Goal: Task Accomplishment & Management: Complete application form

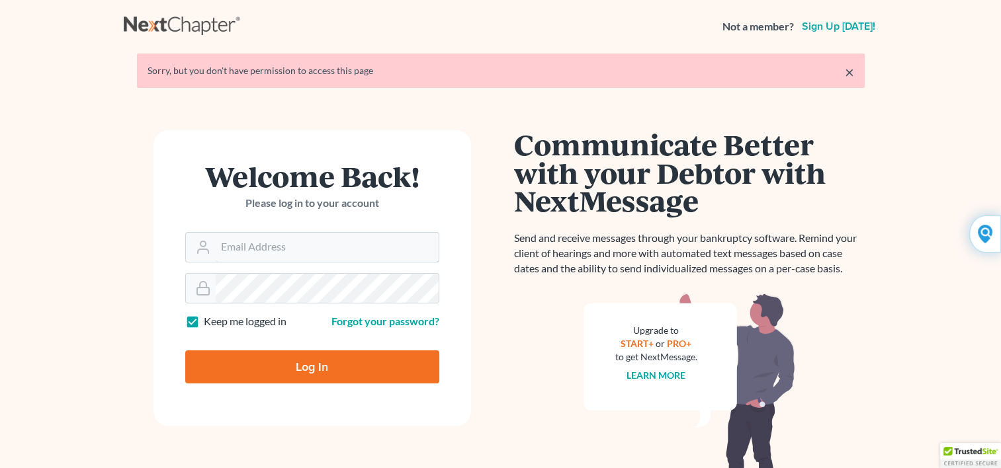
type input "Yehudaett1"
click at [299, 363] on input "Log In" at bounding box center [312, 367] width 254 height 33
type input "Thinking..."
type input "Yehudaett1"
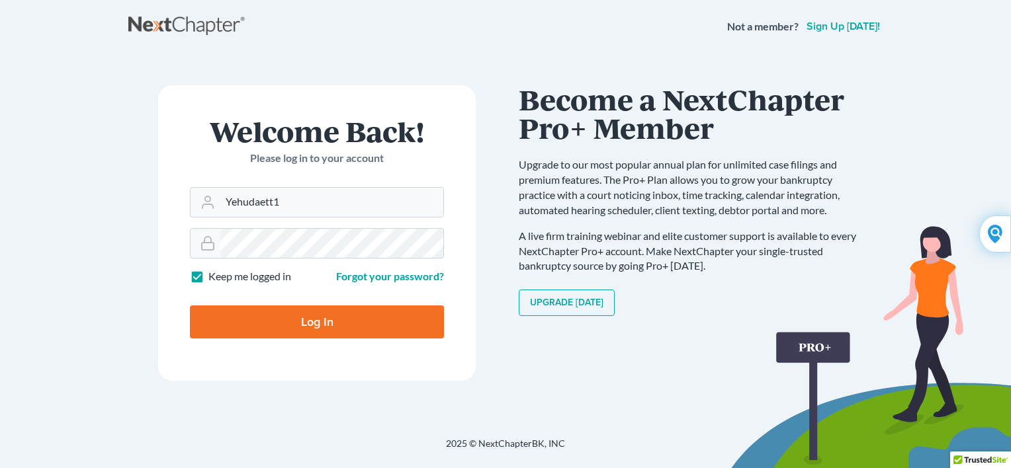
click at [214, 314] on input "Log In" at bounding box center [317, 322] width 254 height 33
type input "Thinking..."
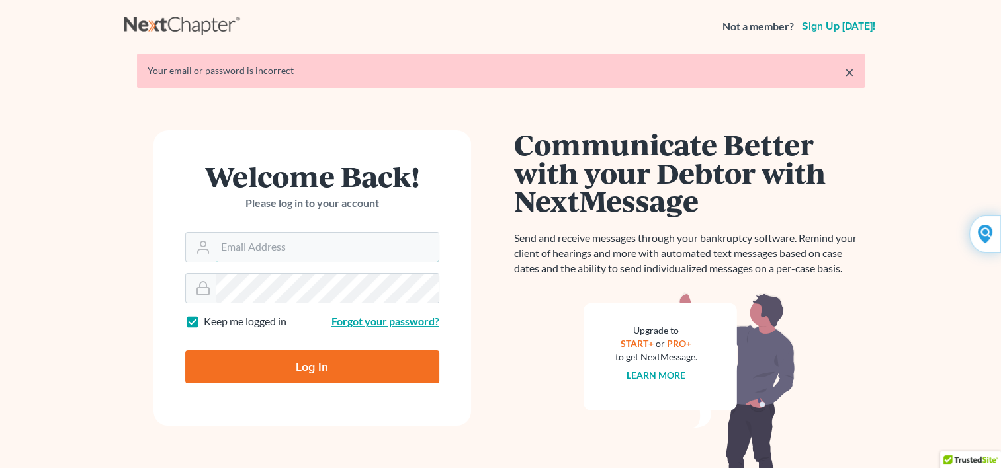
type input "Yehudaett1"
click at [341, 326] on link "Forgot your password?" at bounding box center [385, 321] width 108 height 13
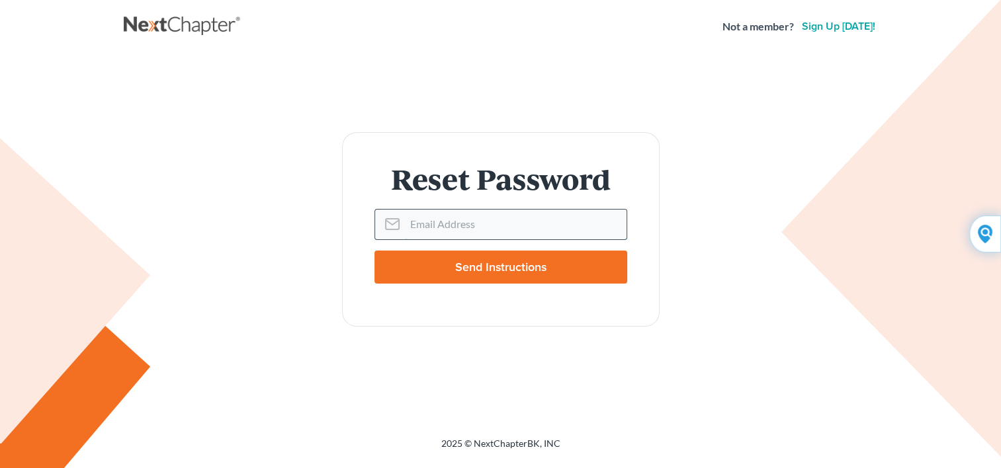
click at [414, 228] on input "Email Address" at bounding box center [516, 224] width 222 height 29
type input "vokma@aol.com"
click at [470, 265] on input "Send Instructions" at bounding box center [500, 267] width 253 height 33
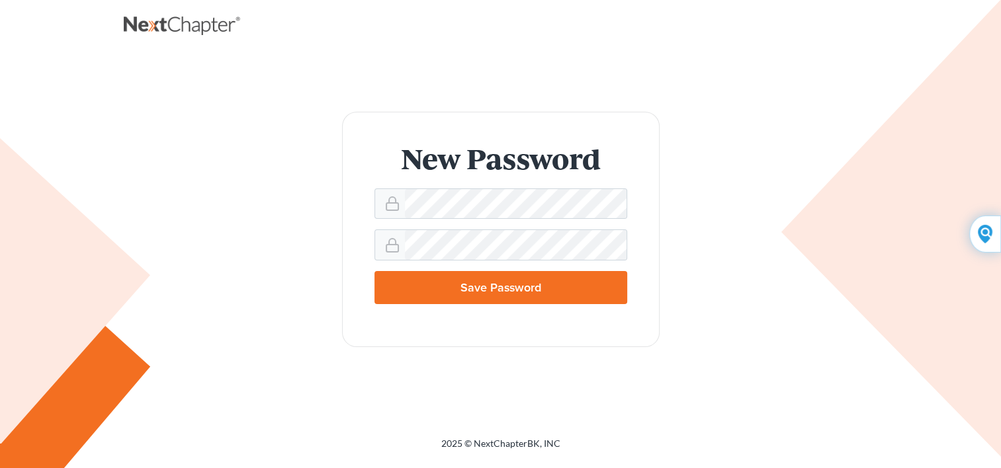
click at [400, 282] on input "Save Password" at bounding box center [500, 287] width 253 height 33
type input "Thinking..."
click at [408, 285] on input "Save Password" at bounding box center [500, 287] width 253 height 33
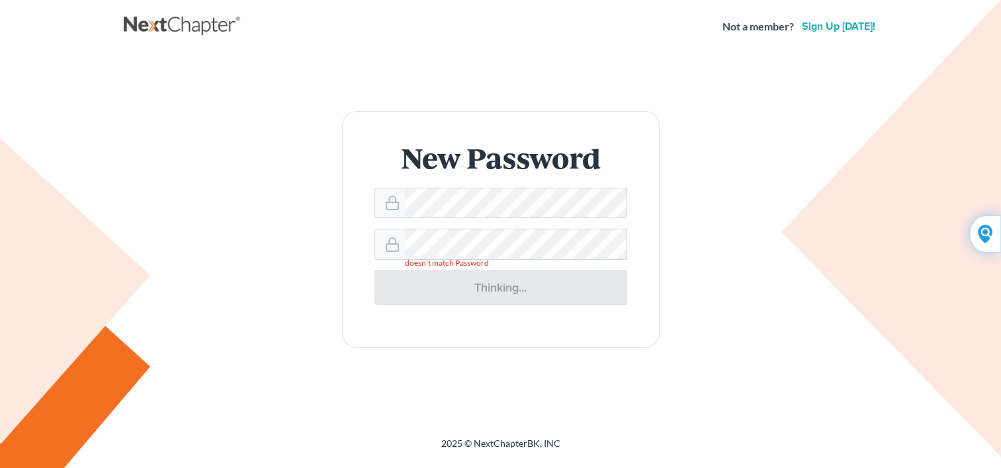
type input "Thinking..."
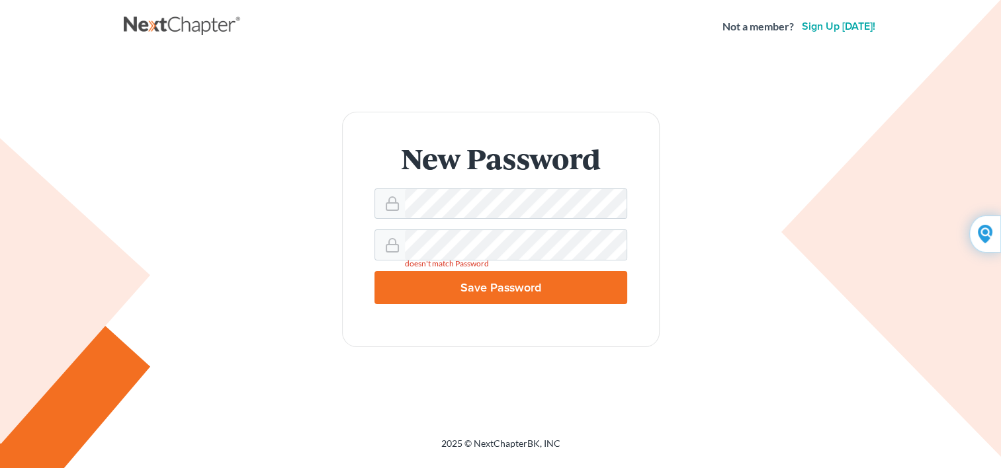
click at [405, 288] on input "Save Password" at bounding box center [500, 287] width 253 height 33
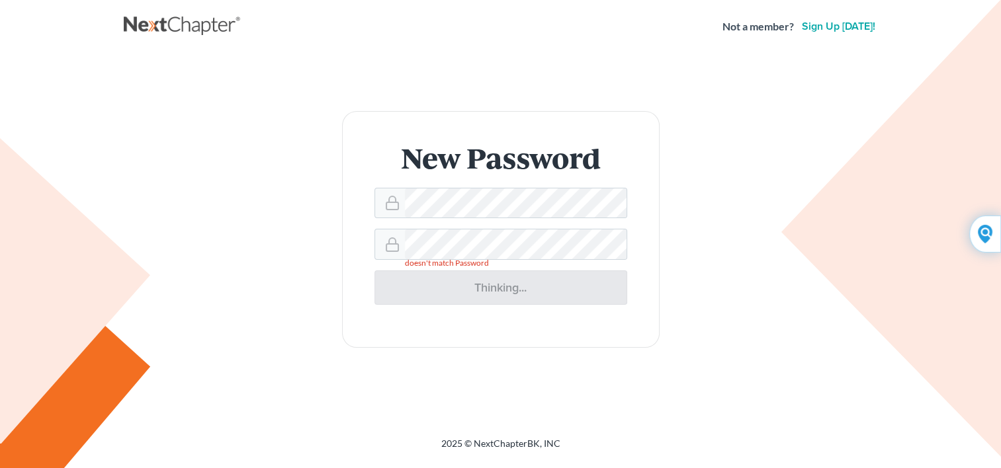
type input "Thinking..."
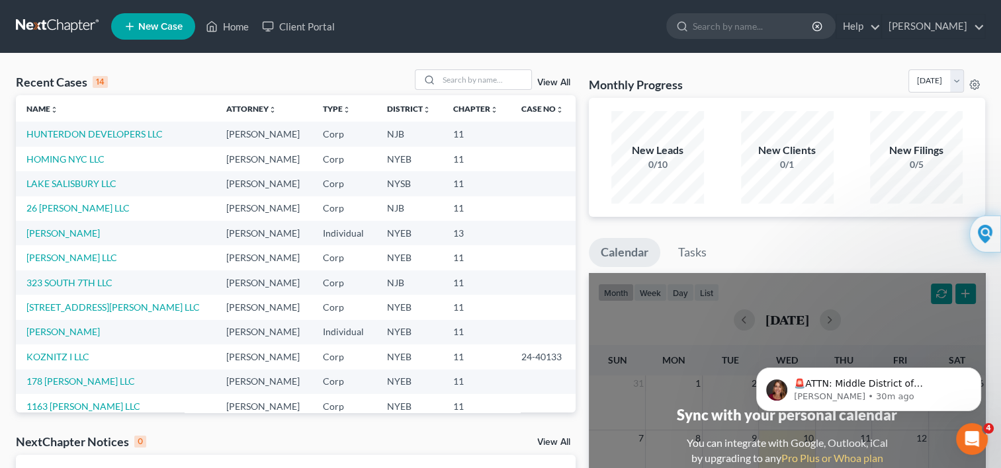
click at [152, 24] on span "New Case" at bounding box center [160, 27] width 44 height 10
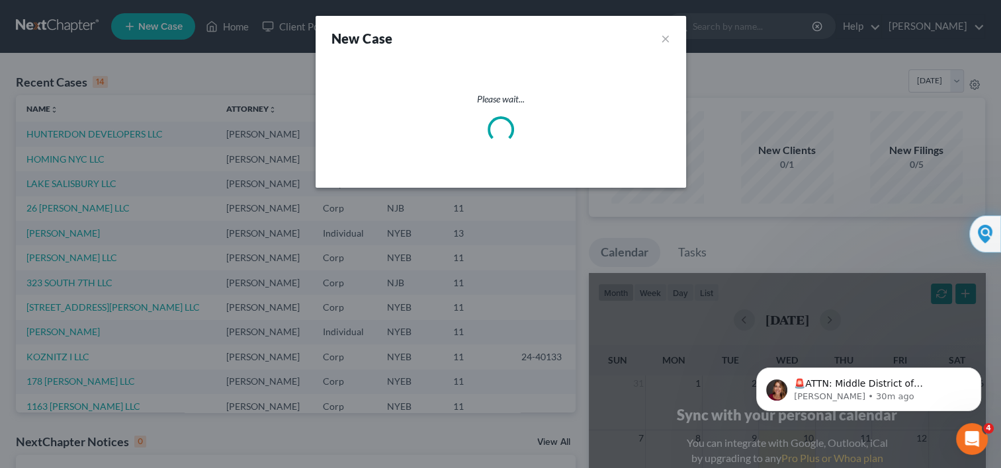
select select "53"
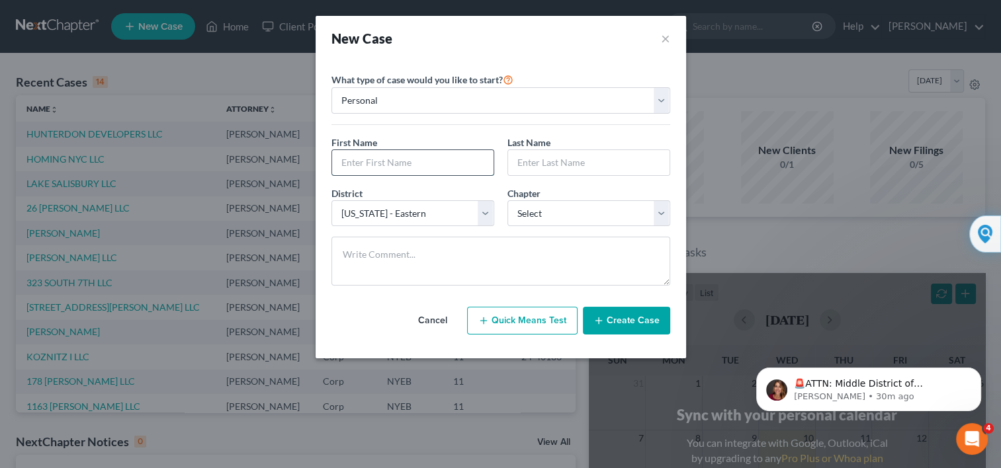
click at [490, 162] on input "text" at bounding box center [412, 162] width 161 height 25
type input "ROSE"
type input "ONUOHA"
click at [658, 213] on select "Select 7 11 12 13" at bounding box center [588, 213] width 163 height 26
select select "3"
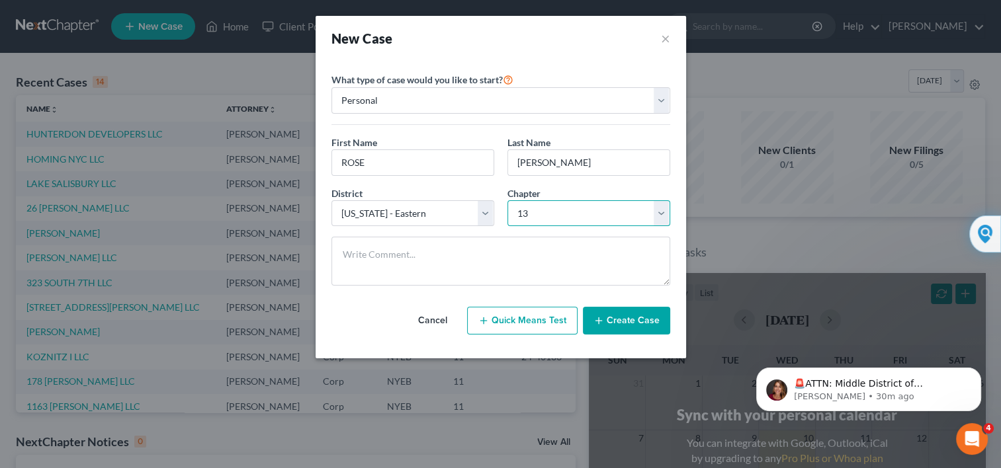
click at [507, 200] on select "Select 7 11 12 13" at bounding box center [588, 213] width 163 height 26
click at [633, 316] on button "Create Case" at bounding box center [626, 321] width 87 height 28
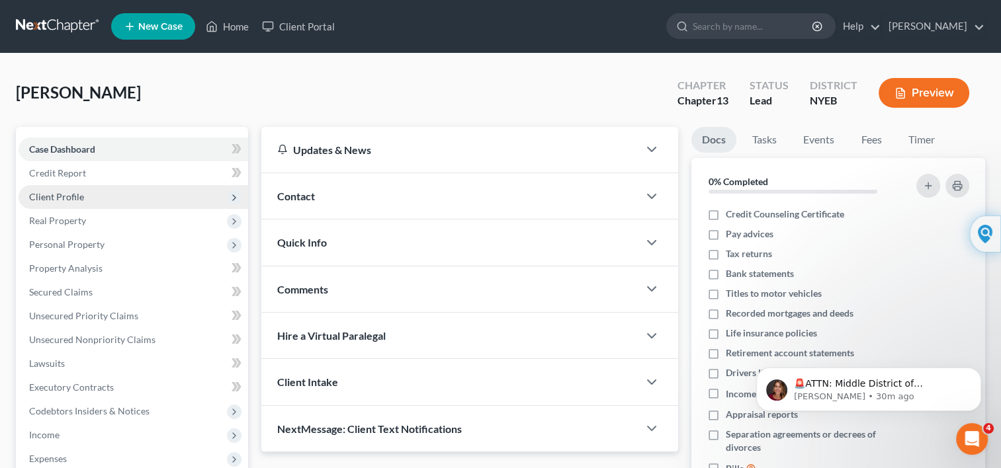
click at [70, 194] on span "Client Profile" at bounding box center [56, 196] width 55 height 11
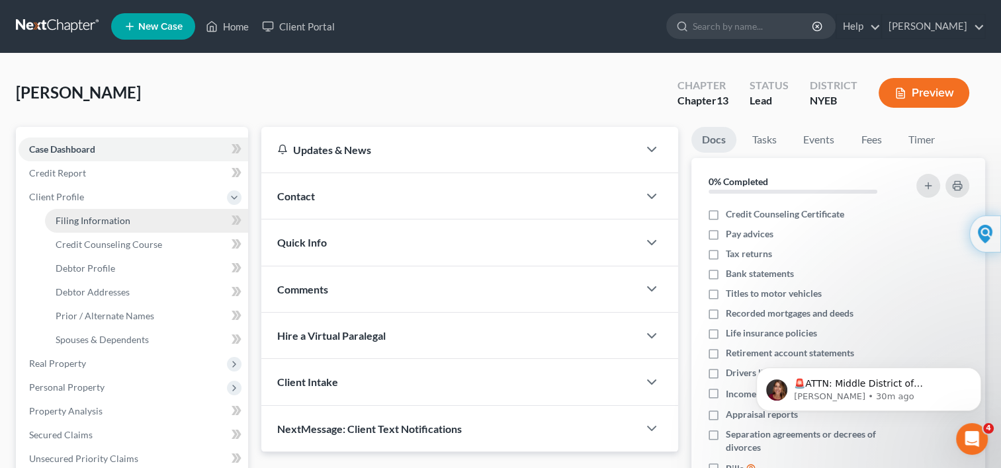
click at [69, 215] on span "Filing Information" at bounding box center [93, 220] width 75 height 11
select select "1"
select select "0"
select select "3"
select select "53"
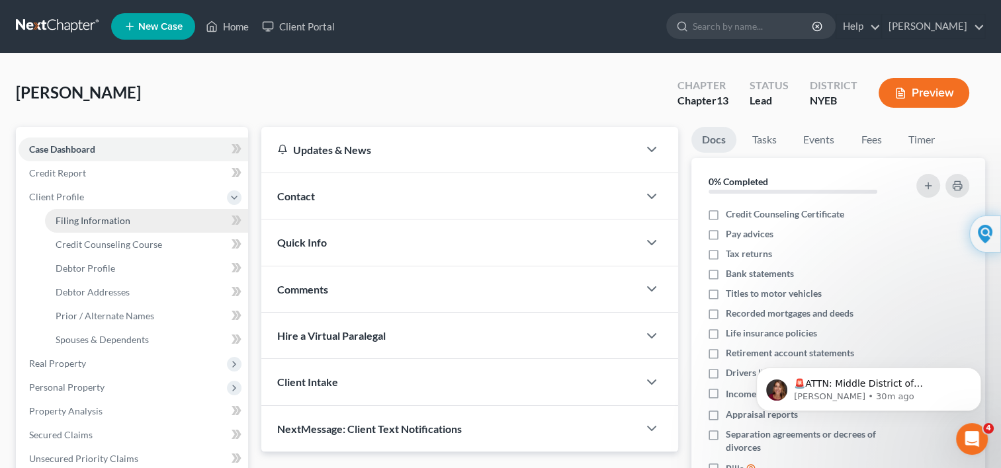
select select "0"
select select "35"
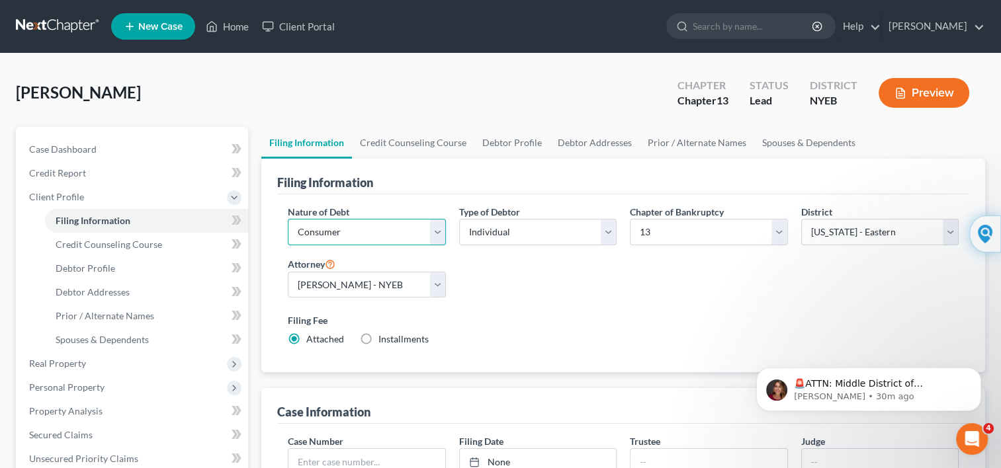
click at [437, 228] on select "Select Business Consumer Other" at bounding box center [366, 232] width 157 height 26
select select "0"
click at [288, 219] on select "Select Business Consumer Other" at bounding box center [366, 232] width 157 height 26
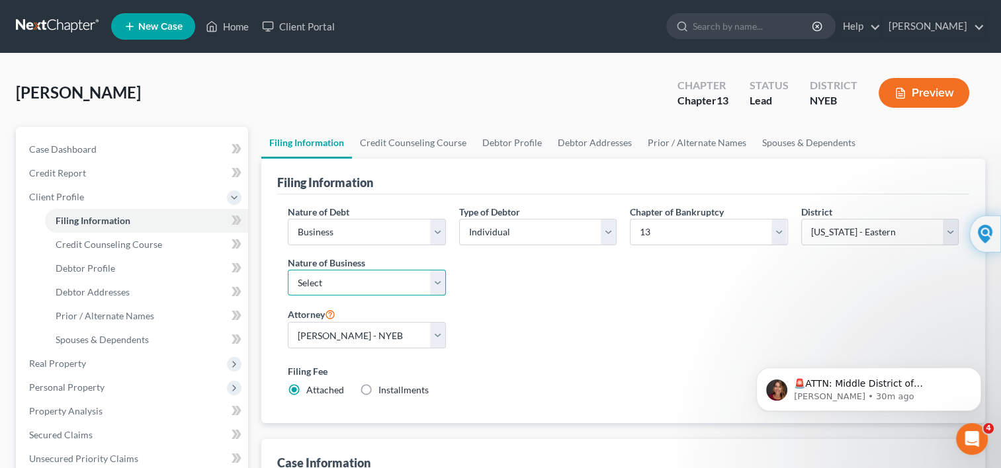
click at [434, 277] on select "Select Clearing Bank Commodity Broker Health Care Business Other Railroad Singl…" at bounding box center [366, 283] width 157 height 26
select select "3"
click at [288, 270] on select "Select Clearing Bank Commodity Broker Health Care Business Other Railroad Singl…" at bounding box center [366, 283] width 157 height 26
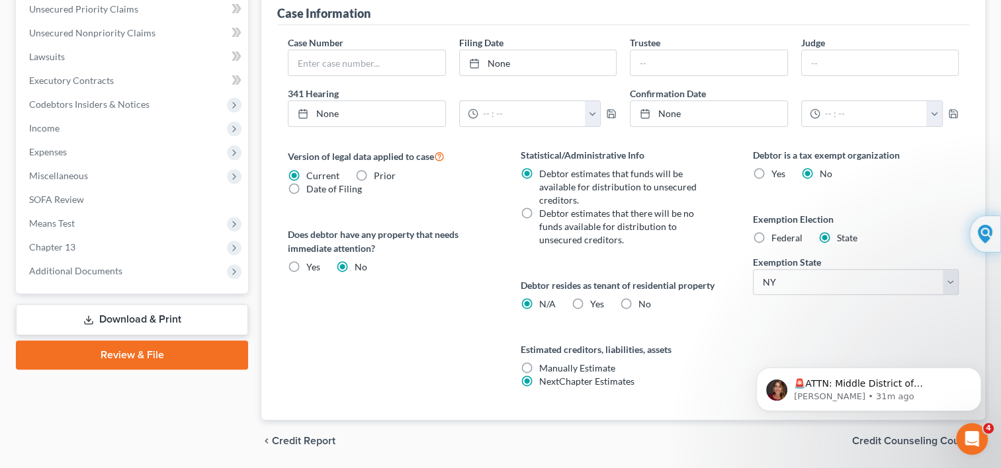
scroll to position [492, 0]
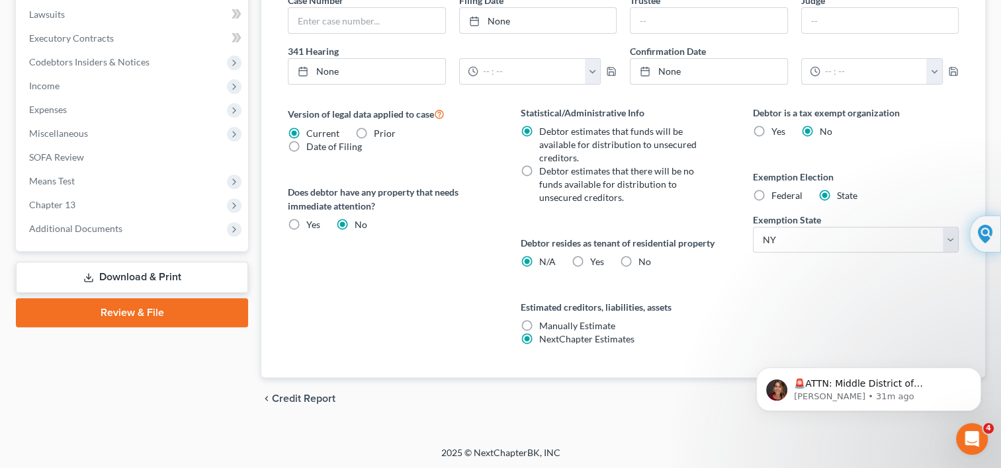
click at [539, 324] on label "Manually Estimate Manually Estimate" at bounding box center [577, 326] width 76 height 13
click at [545, 324] on input "Manually Estimate Manually Estimate" at bounding box center [549, 324] width 9 height 9
radio input "true"
radio input "false"
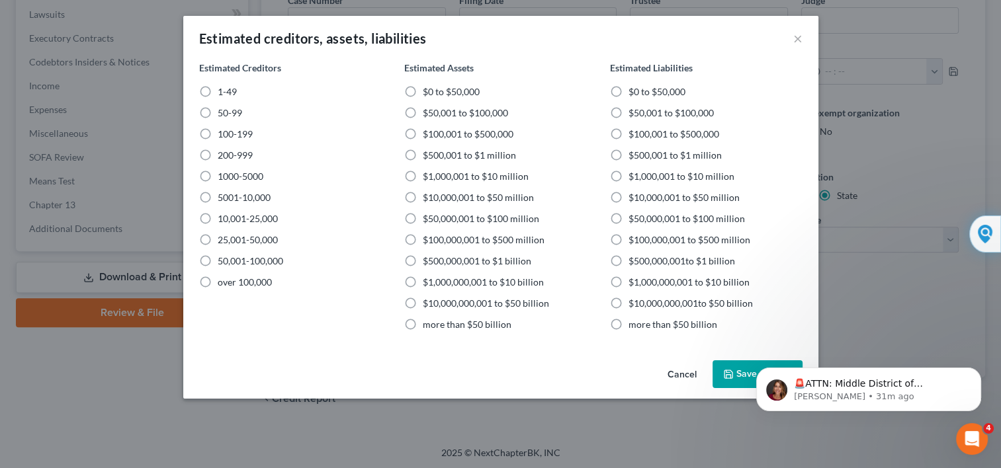
click at [218, 93] on label "1-49" at bounding box center [227, 91] width 19 height 13
click at [223, 93] on input "1-49" at bounding box center [227, 89] width 9 height 9
radio input "true"
click at [423, 175] on label "$1,000,001 to $10 million" at bounding box center [476, 176] width 106 height 13
click at [428, 175] on input "$1,000,001 to $10 million" at bounding box center [432, 174] width 9 height 9
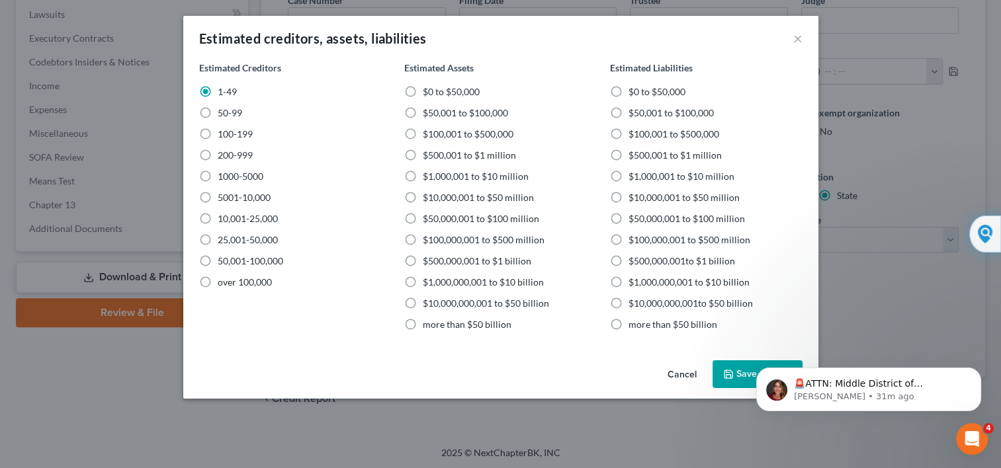
radio input "true"
click at [738, 373] on button "Save & Close" at bounding box center [758, 375] width 90 height 28
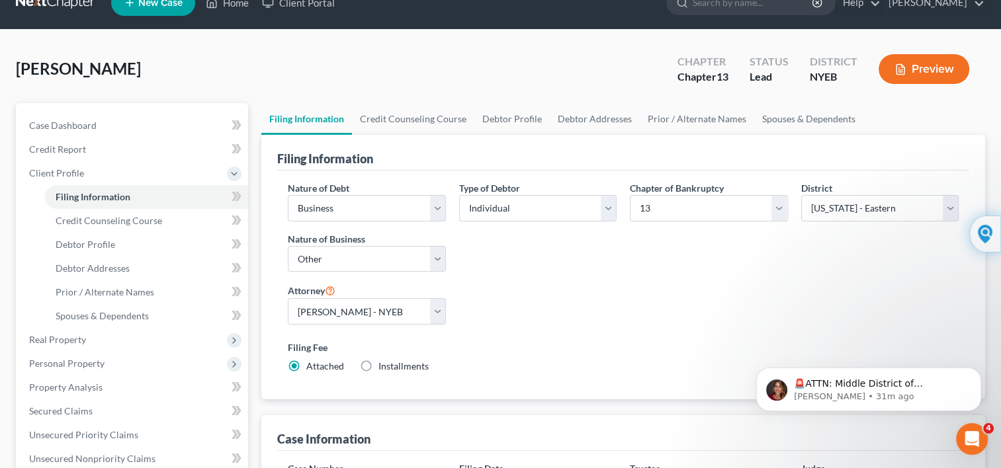
scroll to position [0, 0]
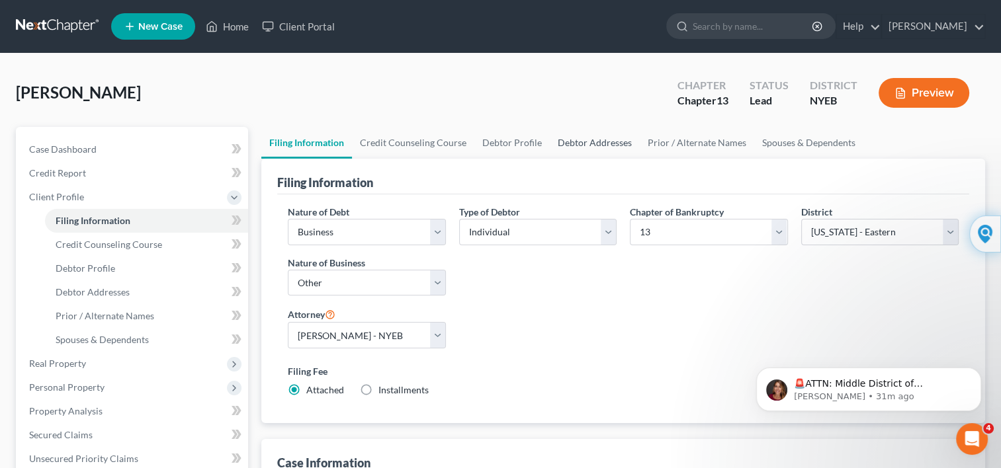
click at [597, 147] on link "Debtor Addresses" at bounding box center [595, 143] width 90 height 32
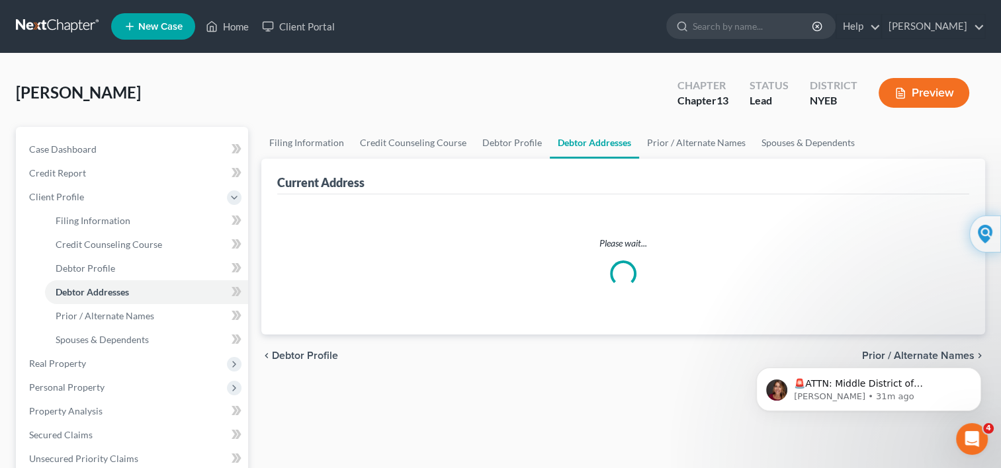
select select "0"
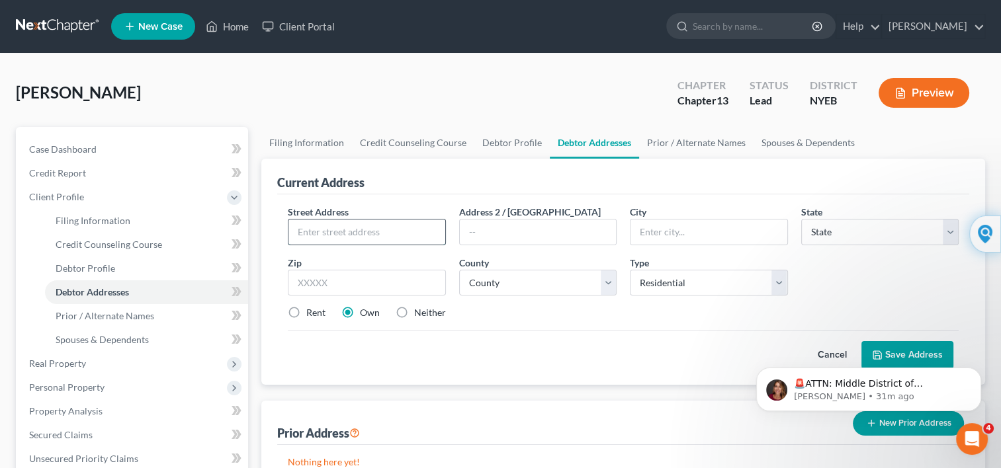
click at [410, 221] on input "text" at bounding box center [366, 232] width 156 height 25
type input "108 ELMONT ROAD"
type input "VALLEY STREAM"
click at [950, 228] on select "State AL AK AR AZ CA CO CT DE DC FL GA GU HI ID IL IN IA KS KY LA ME MD MA MI M…" at bounding box center [879, 232] width 157 height 26
select select "35"
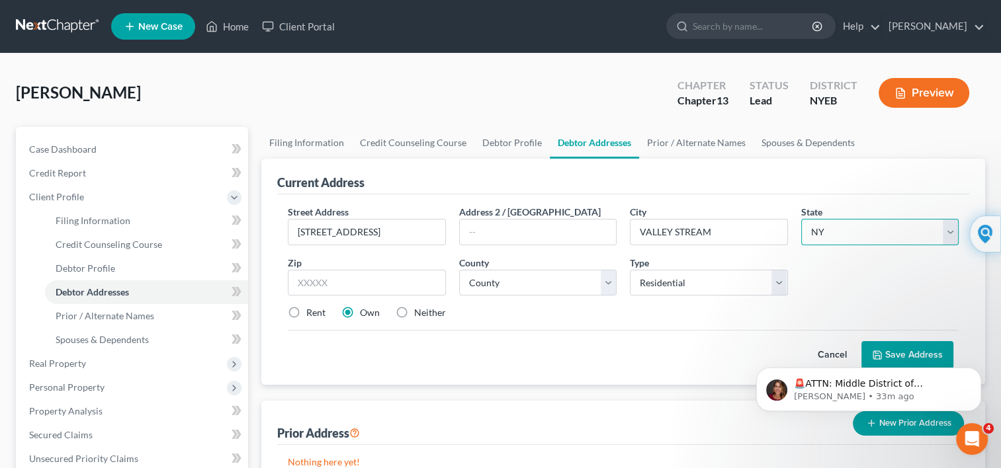
click at [801, 219] on select "State AL AK AR AZ CA CO CT DE DC FL GA GU HI ID IL IN IA KS KY LA ME MD MA MI M…" at bounding box center [879, 232] width 157 height 26
click at [418, 283] on input "text" at bounding box center [366, 283] width 157 height 26
type input "11580"
type input "Valley Stream"
click at [607, 283] on select "County Albany County Allegany County Bronx County Broome County Cattaraugus Cou…" at bounding box center [537, 283] width 157 height 26
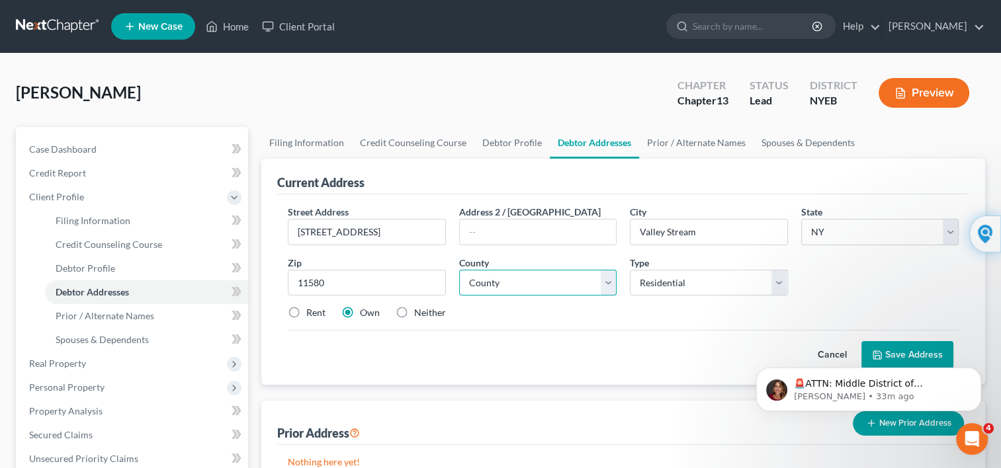
select select "29"
click at [459, 270] on select "County Albany County Allegany County Bronx County Broome County Cattaraugus Cou…" at bounding box center [537, 283] width 157 height 26
click at [889, 356] on body "🚨ATTN: Middle District of Florida The court has added a new Credit Counseling F…" at bounding box center [869, 386] width 254 height 82
click at [915, 89] on button "Preview" at bounding box center [924, 93] width 91 height 30
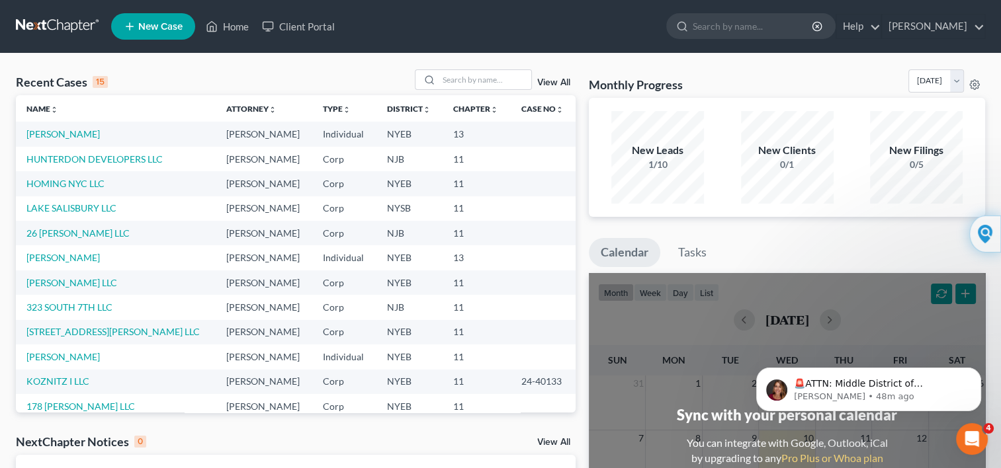
click at [74, 140] on td "[PERSON_NAME]" at bounding box center [116, 134] width 200 height 24
click at [68, 134] on link "[PERSON_NAME]" at bounding box center [62, 133] width 73 height 11
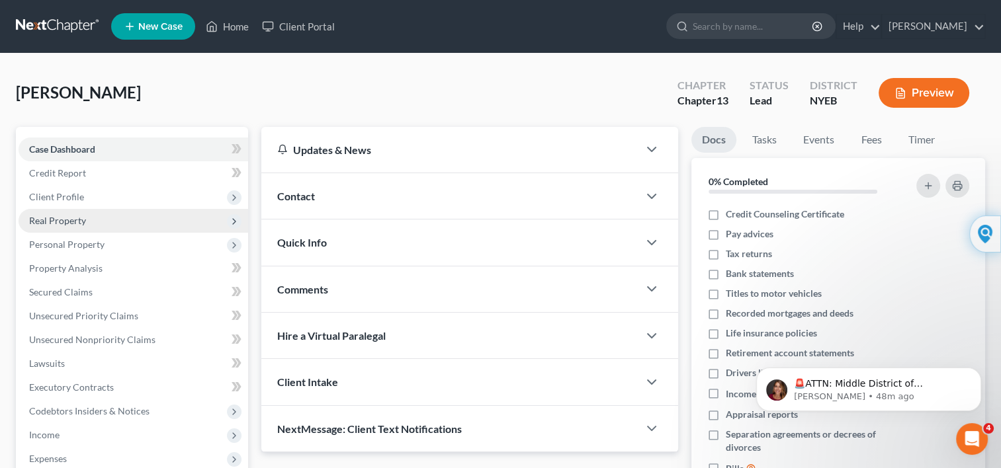
click at [66, 218] on span "Real Property" at bounding box center [57, 220] width 57 height 11
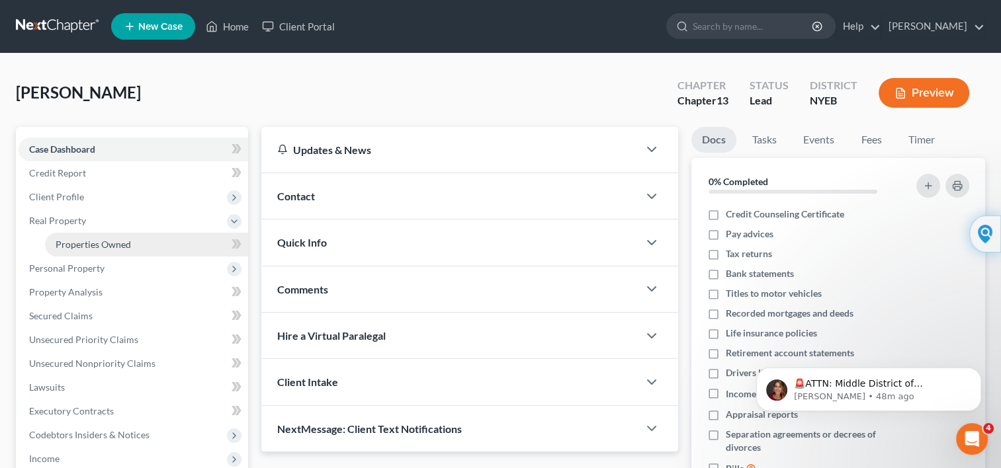
click at [87, 242] on span "Properties Owned" at bounding box center [93, 244] width 75 height 11
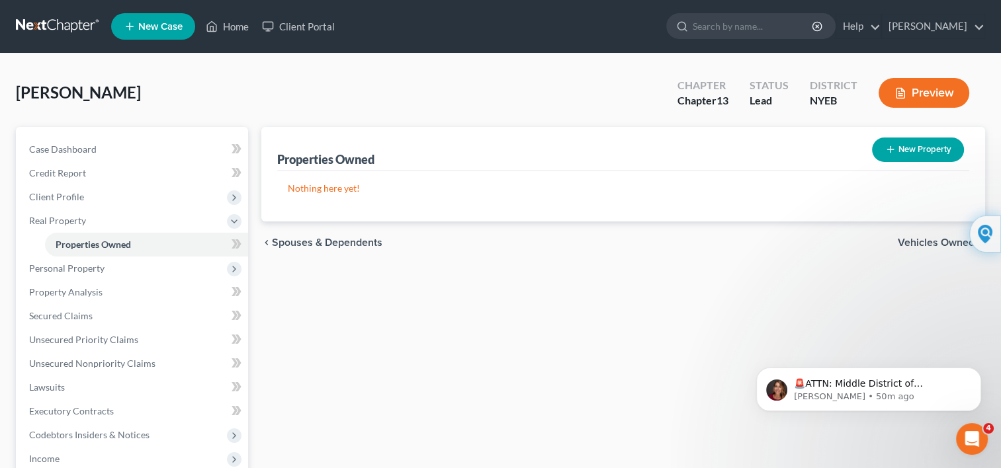
click at [888, 150] on icon "button" at bounding box center [890, 149] width 11 height 11
select select "0"
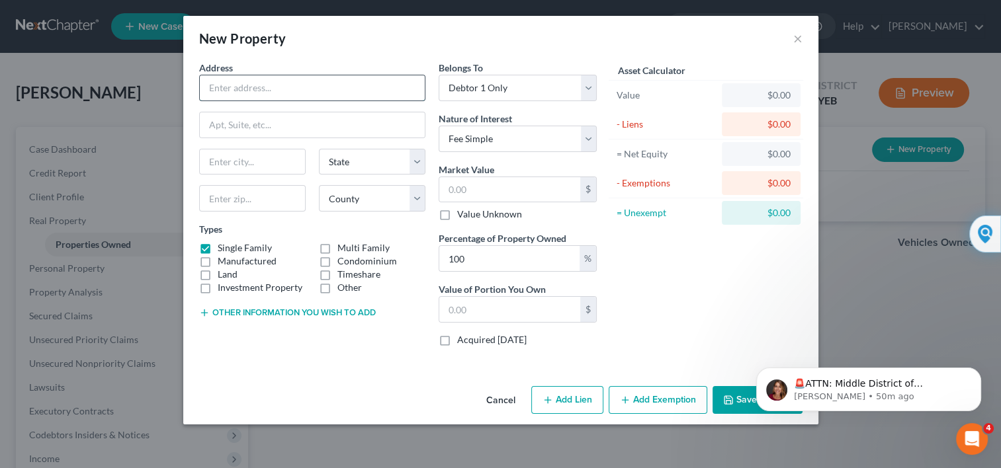
click at [401, 90] on input "text" at bounding box center [312, 87] width 225 height 25
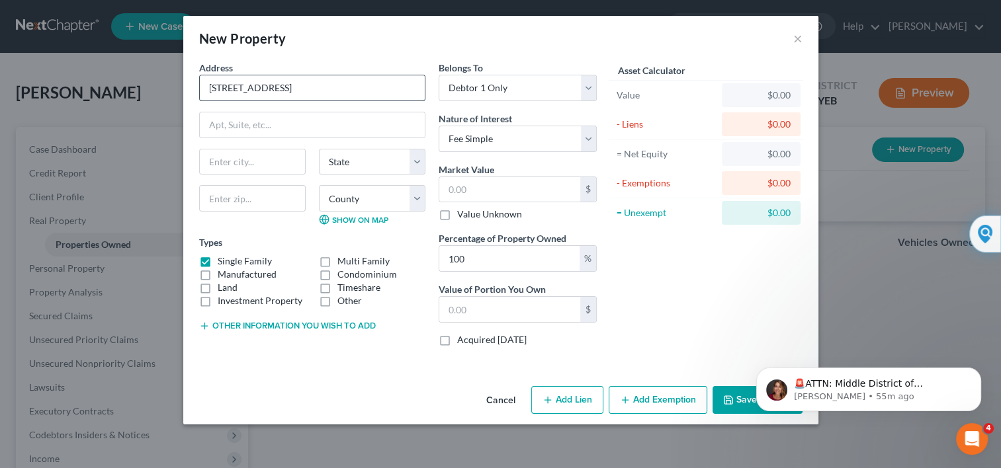
type input "108 ELMONT ROAD"
type input "VALLEY STREAM"
click at [417, 161] on select "State AL AK AR AZ CA CO CT DE DC FL GA GU HI ID IL IN IA KS KY LA ME MD MA MI M…" at bounding box center [372, 162] width 107 height 26
select select "35"
click at [319, 149] on select "State AL AK AR AZ CA CO CT DE DC FL GA GU HI ID IL IN IA KS KY LA ME MD MA MI M…" at bounding box center [372, 162] width 107 height 26
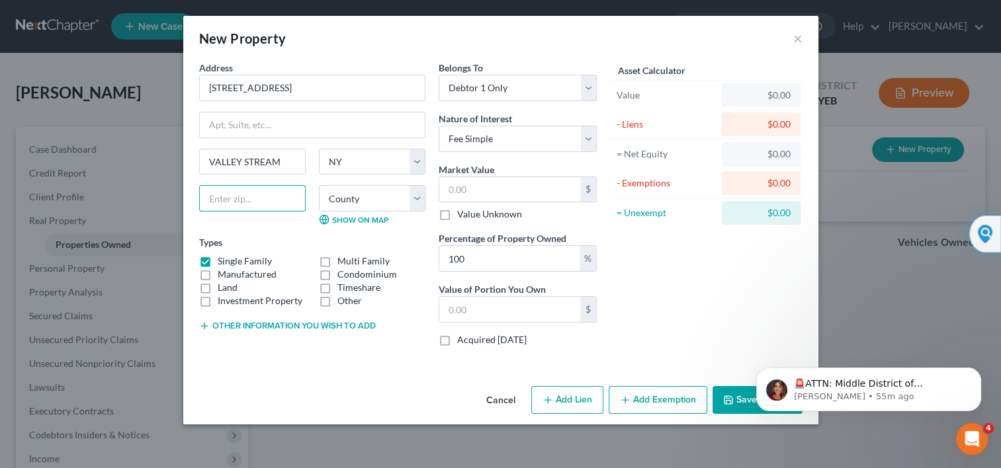
click at [253, 198] on input "text" at bounding box center [252, 198] width 107 height 26
type input "11580"
type input "Valley Stream"
click at [416, 204] on select "County Albany County Allegany County Bronx County Broome County Cattaraugus Cou…" at bounding box center [372, 198] width 107 height 26
select select "29"
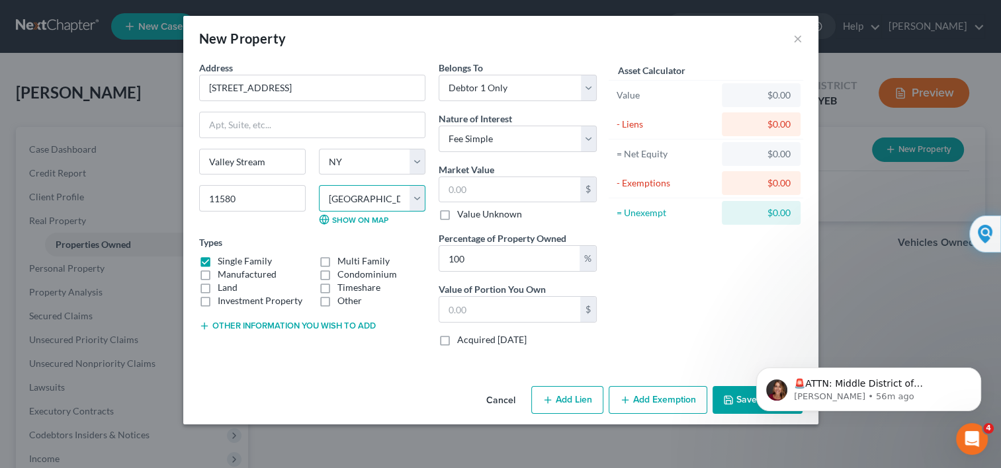
click at [319, 185] on select "County Albany County Allegany County Bronx County Broome County Cattaraugus Cou…" at bounding box center [372, 198] width 107 height 26
click at [474, 192] on input "text" at bounding box center [509, 189] width 141 height 25
type input "9"
type input "9.00"
type input "95"
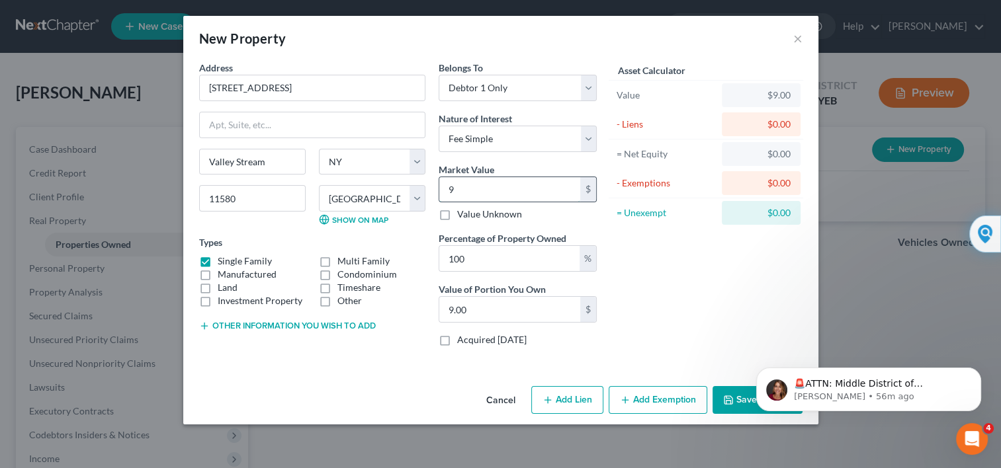
type input "95.00"
type input "950"
type input "950.00"
type input "9500"
type input "9,500.00"
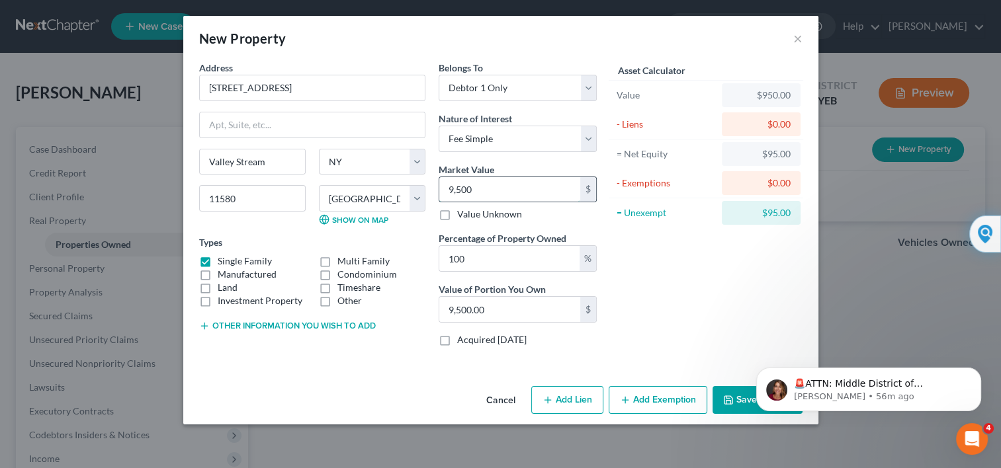
type input "9,5000"
type input "95,000.00"
type input "95,0000"
type input "950,000.00"
type input "950,000"
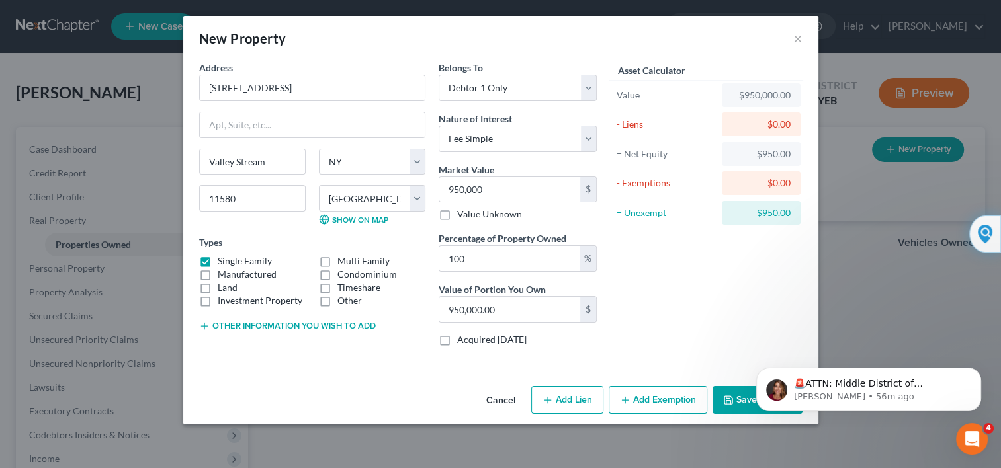
click at [337, 262] on label "Multi Family" at bounding box center [363, 261] width 52 height 13
click at [343, 262] on input "Multi Family" at bounding box center [347, 259] width 9 height 9
checkbox input "true"
click at [738, 397] on button "Save & Close" at bounding box center [758, 400] width 90 height 28
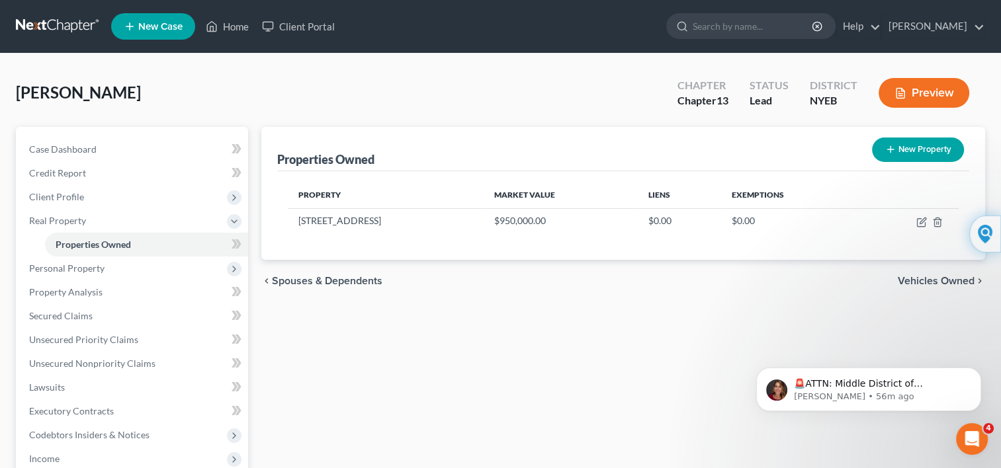
click at [907, 143] on button "New Property" at bounding box center [918, 150] width 92 height 24
select select "0"
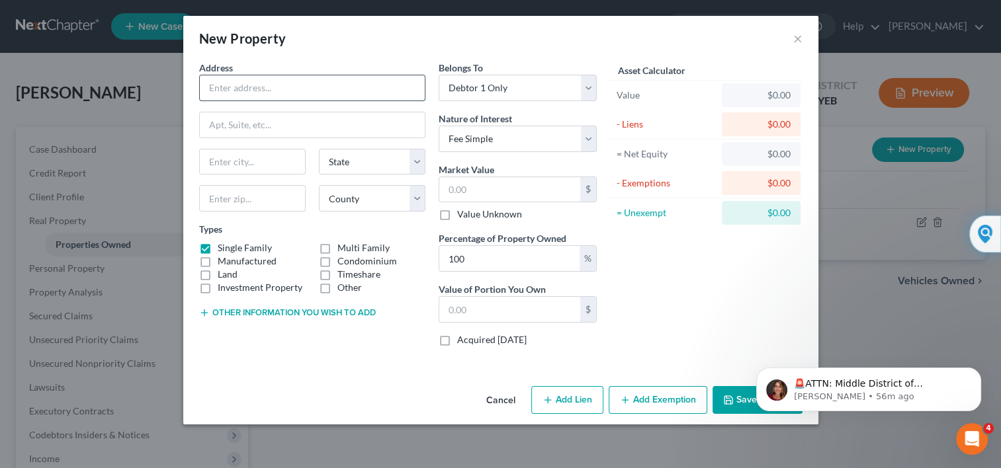
click at [390, 98] on input "text" at bounding box center [312, 87] width 225 height 25
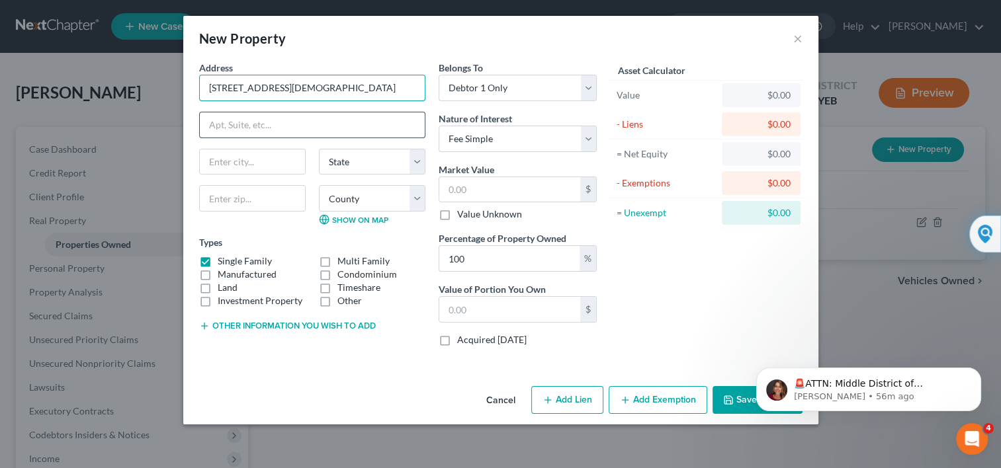
type input "2719 CHURCH AVENUE"
click at [389, 127] on input "text" at bounding box center [312, 124] width 225 height 25
type input "B"
click at [275, 160] on input "text" at bounding box center [252, 162] width 105 height 25
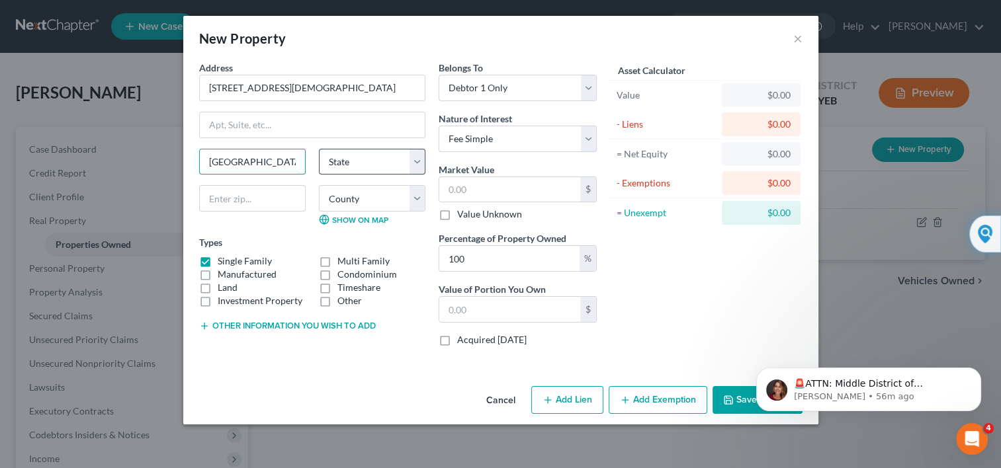
type input "BROOKLYN"
click at [417, 161] on select "State AL AK AR AZ CA CO CT DE DC FL GA GU HI ID IL IN IA KS KY LA ME MD MA MI M…" at bounding box center [372, 162] width 107 height 26
select select "35"
click at [319, 149] on select "State AL AK AR AZ CA CO CT DE DC FL GA GU HI ID IL IN IA KS KY LA ME MD MA MI M…" at bounding box center [372, 162] width 107 height 26
click at [255, 207] on input "text" at bounding box center [252, 198] width 107 height 26
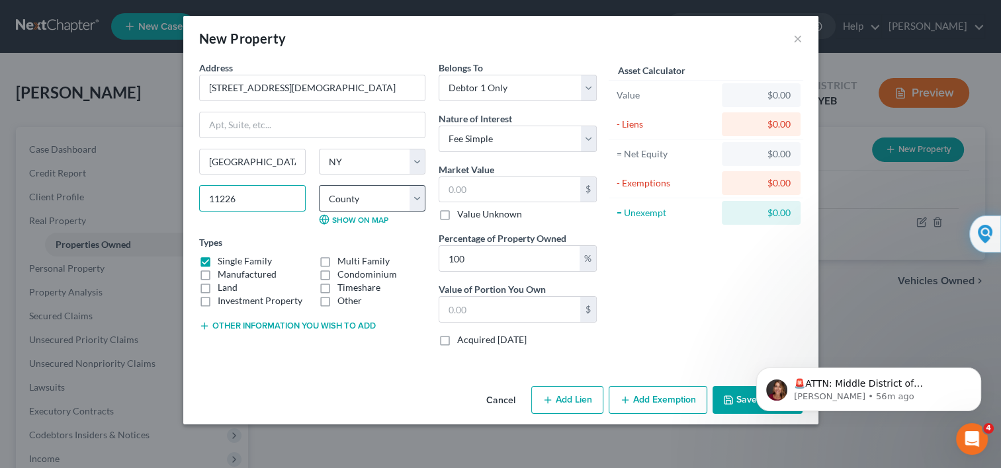
type input "11226"
type input "Brooklyn"
click at [419, 198] on select "County Albany County Allegany County Bronx County Broome County Cattaraugus Cou…" at bounding box center [372, 198] width 107 height 26
select select "23"
click at [319, 185] on select "County Albany County Allegany County Bronx County Broome County Cattaraugus Cou…" at bounding box center [372, 198] width 107 height 26
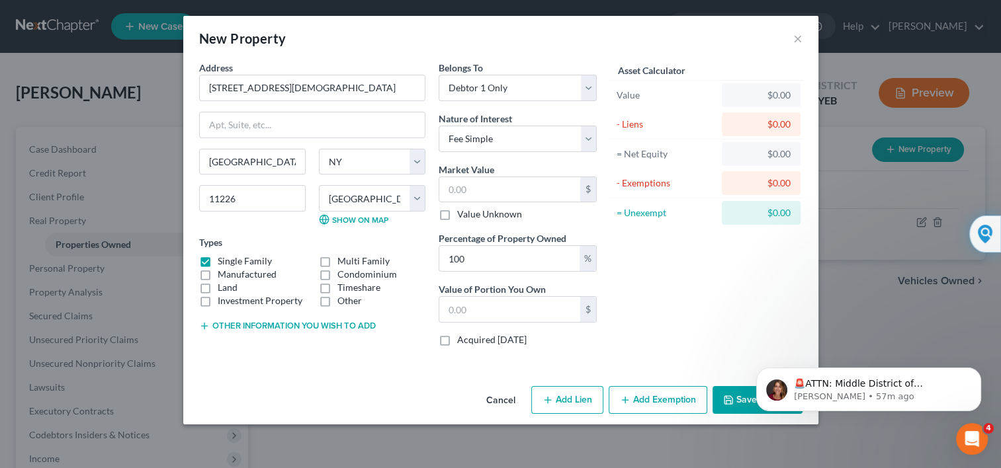
click at [337, 261] on label "Multi Family" at bounding box center [363, 261] width 52 height 13
click at [343, 261] on input "Multi Family" at bounding box center [347, 259] width 9 height 9
checkbox input "true"
click at [474, 192] on input "text" at bounding box center [509, 189] width 141 height 25
type input "1"
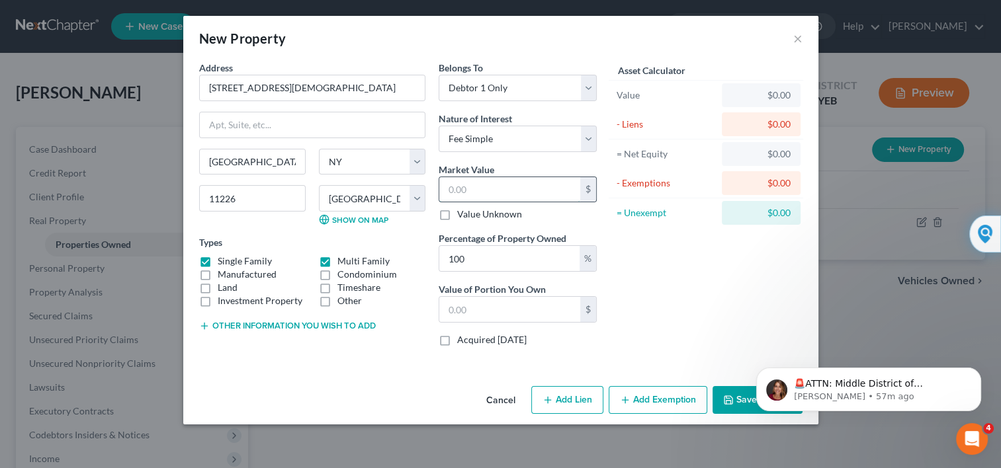
type input "1.00"
type input "10"
type input "10.00"
type input "100"
type input "100.00"
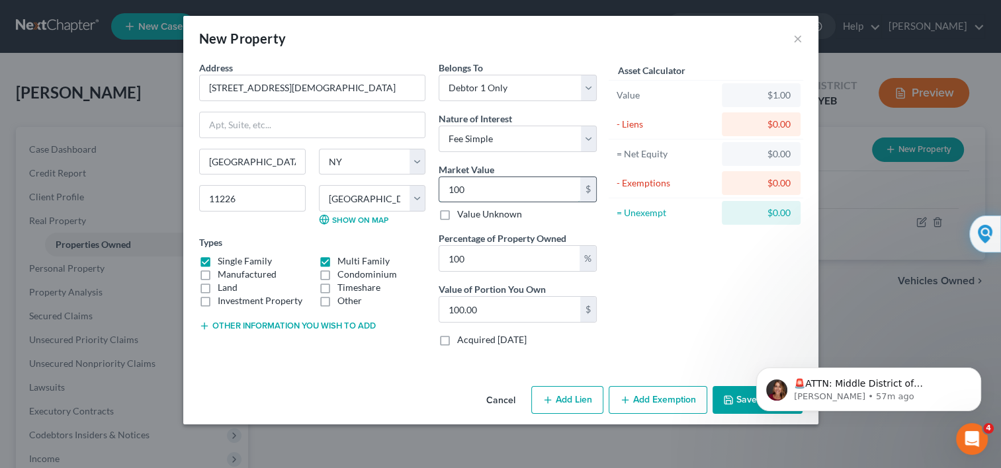
type input "1000"
type input "1,000.00"
type input "1,0000"
type input "10,000.00"
type input "10,0000"
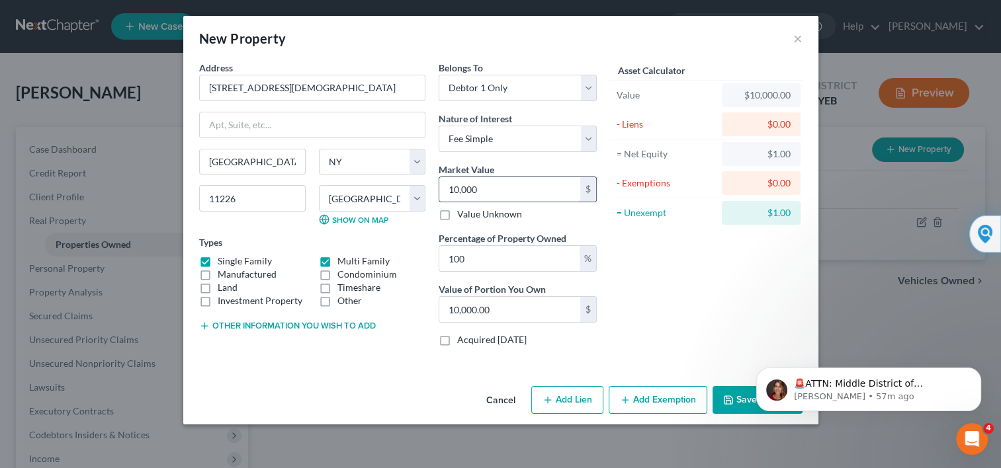
type input "100,000.00"
type input "100,0000"
type input "1,000,000.00"
type input "1,000,000"
click at [721, 401] on button "Save & Close" at bounding box center [758, 400] width 90 height 28
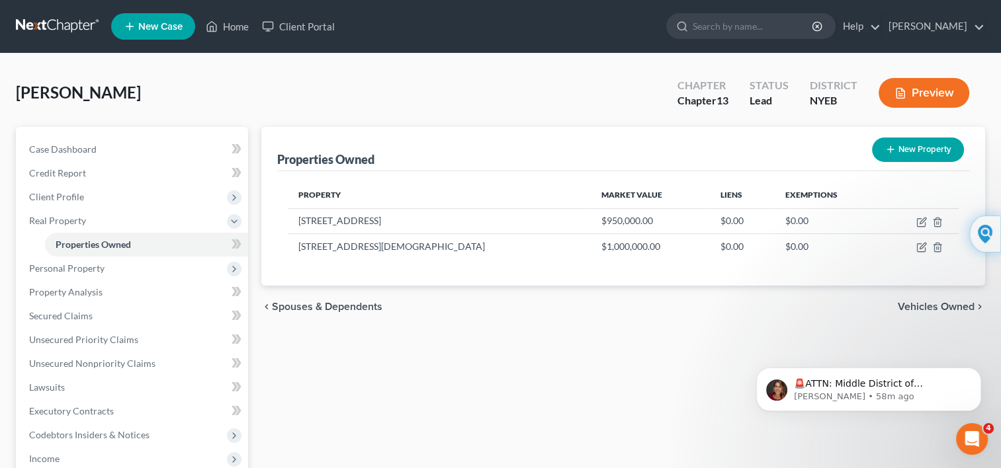
click at [914, 147] on button "New Property" at bounding box center [918, 150] width 92 height 24
select select "0"
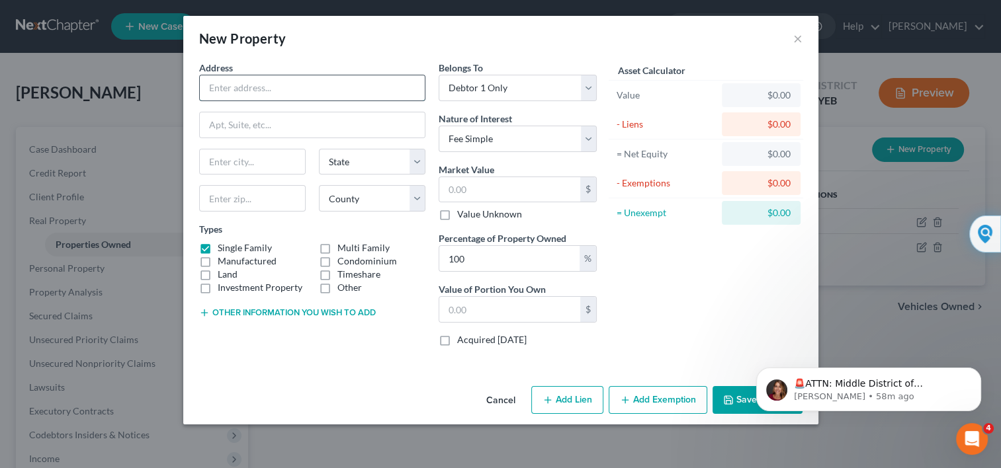
click at [374, 95] on input "text" at bounding box center [312, 87] width 225 height 25
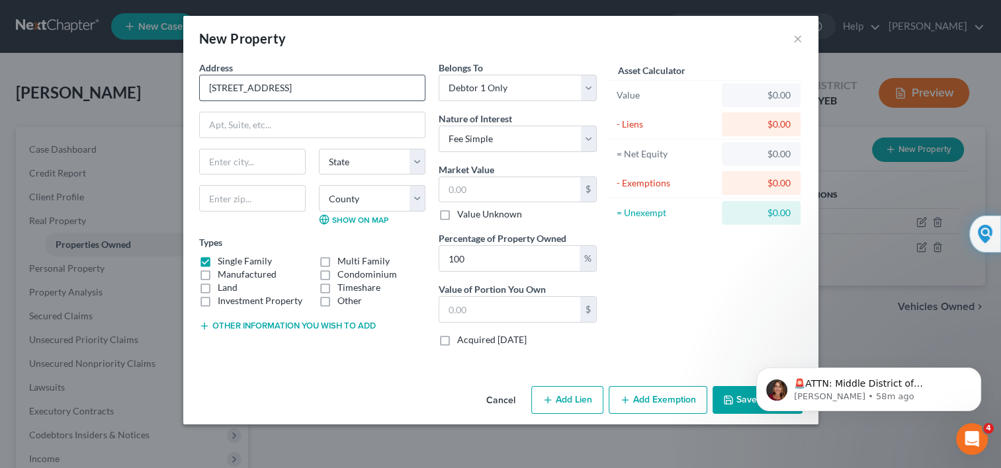
type input "240-18 141st AVENUE"
type input "ROSEDALE"
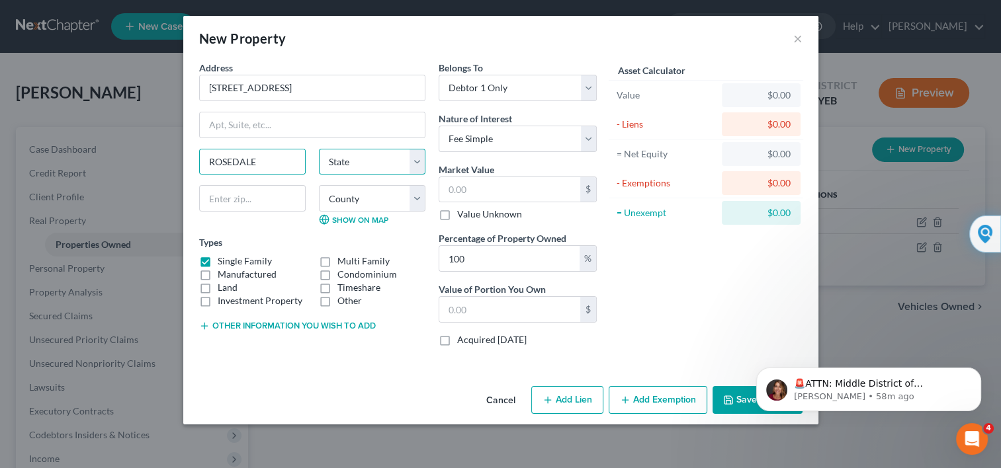
click at [414, 163] on select "State AL AK AR AZ CA CO CT DE DC FL GA GU HI ID IL IN IA KS KY LA ME MD MA MI M…" at bounding box center [372, 162] width 107 height 26
select select "35"
click at [319, 149] on select "State AL AK AR AZ CA CO CT DE DC FL GA GU HI ID IL IN IA KS KY LA ME MD MA MI M…" at bounding box center [372, 162] width 107 height 26
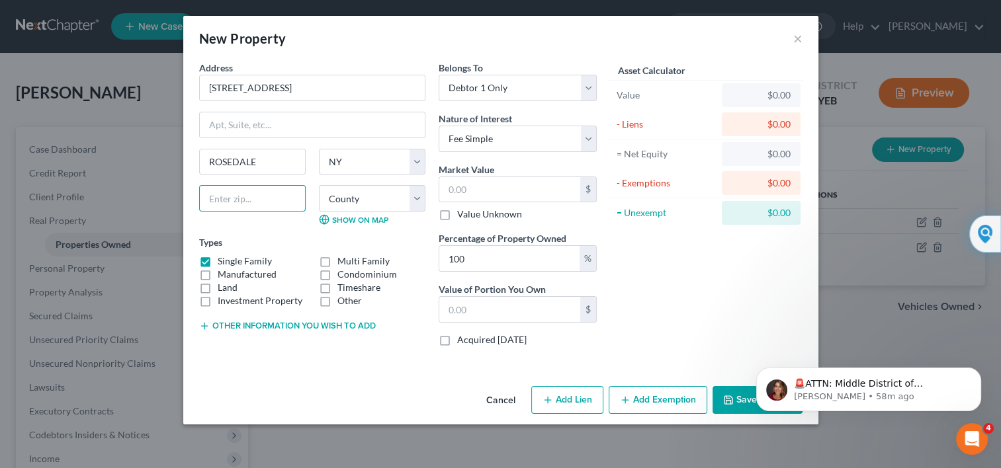
click at [246, 198] on input "text" at bounding box center [252, 198] width 107 height 26
type input "11422"
click at [414, 192] on select "County Albany County Allegany County Bronx County Broome County Cattaraugus Cou…" at bounding box center [372, 198] width 107 height 26
type input "Rosedale"
select select "40"
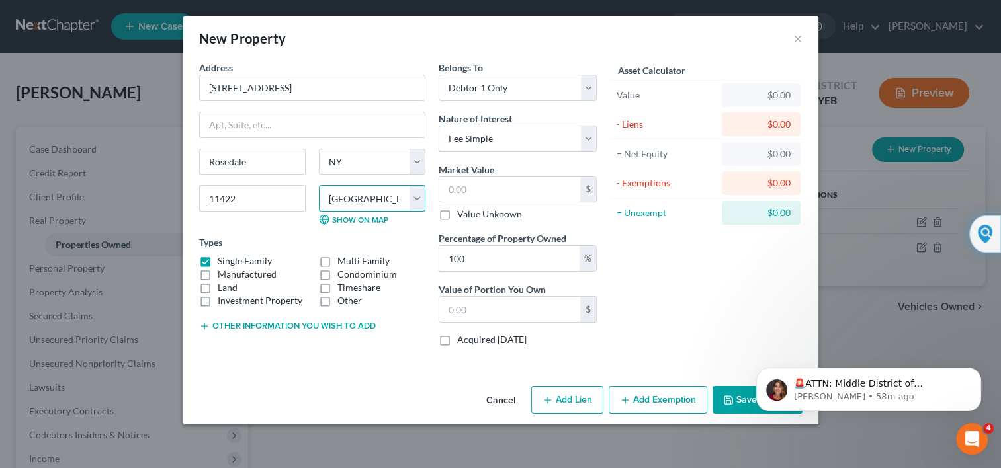
click at [319, 185] on select "County Albany County Allegany County Bronx County Broome County Cattaraugus Cou…" at bounding box center [372, 198] width 107 height 26
click at [337, 259] on label "Multi Family" at bounding box center [363, 261] width 52 height 13
click at [343, 259] on input "Multi Family" at bounding box center [347, 259] width 9 height 9
checkbox input "true"
click at [455, 190] on input "text" at bounding box center [509, 189] width 141 height 25
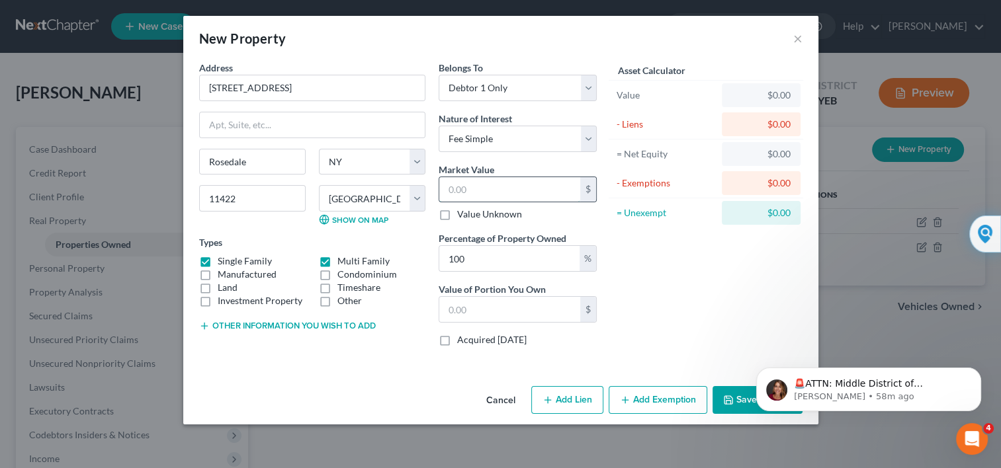
type input "8"
type input "8.00"
type input "85"
type input "85.00"
type input "850"
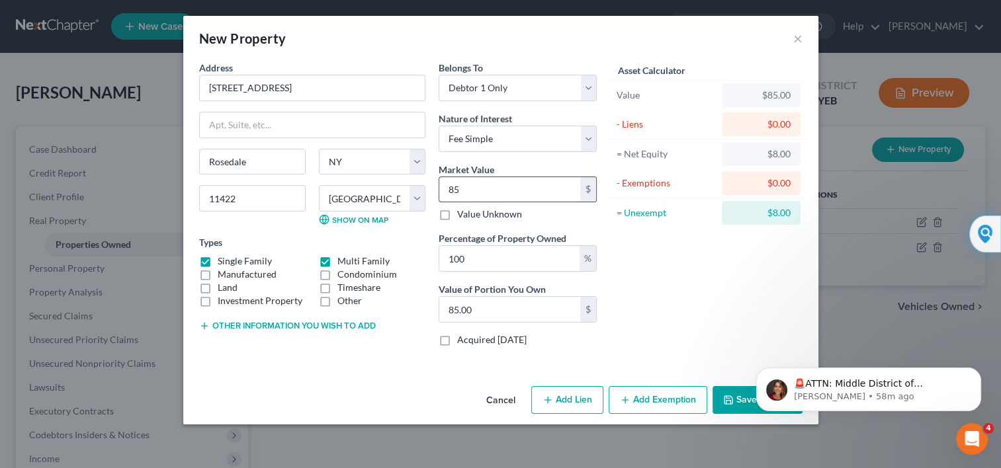
type input "850.00"
type input "8500"
type input "8,500.00"
type input "8,5000"
type input "85,000.00"
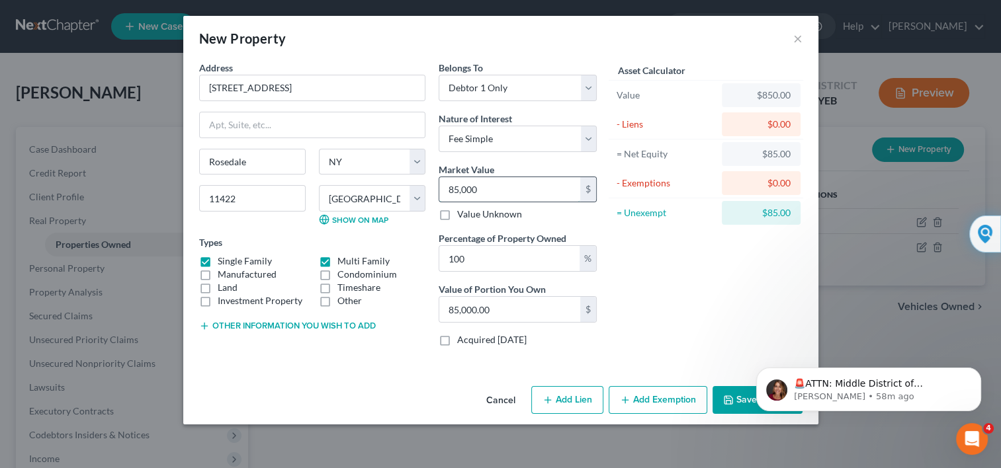
type input "85,0000"
type input "850,000.00"
type input "850,000"
click at [728, 400] on polyline "button" at bounding box center [728, 401] width 5 height 3
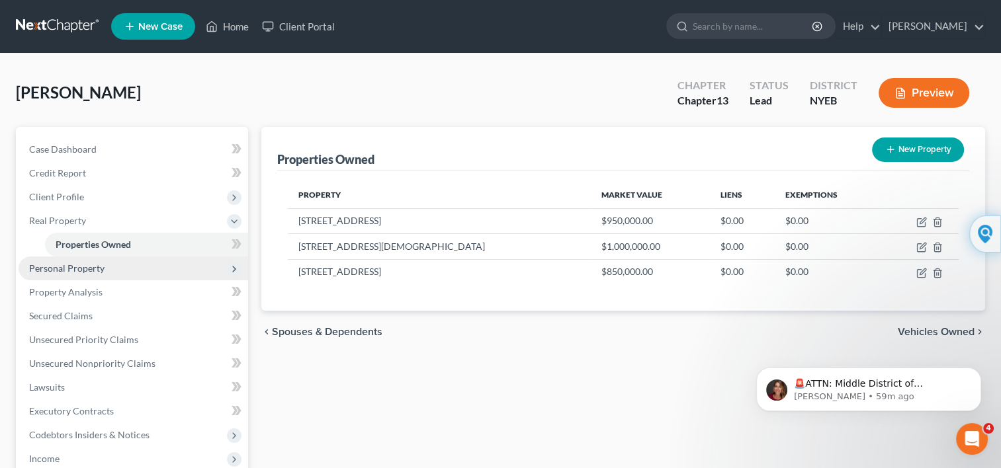
click at [101, 272] on span "Personal Property" at bounding box center [66, 268] width 75 height 11
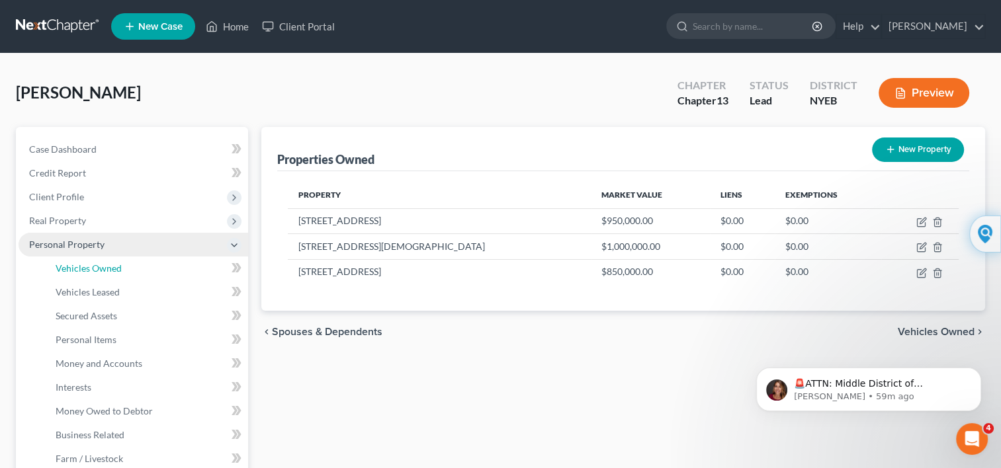
click at [101, 272] on span "Vehicles Owned" at bounding box center [89, 268] width 66 height 11
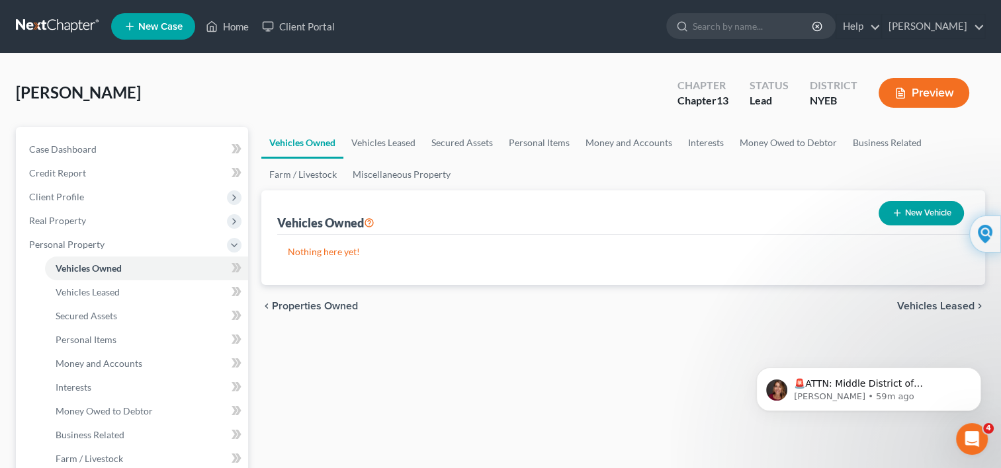
click at [916, 210] on button "New Vehicle" at bounding box center [921, 213] width 85 height 24
select select "0"
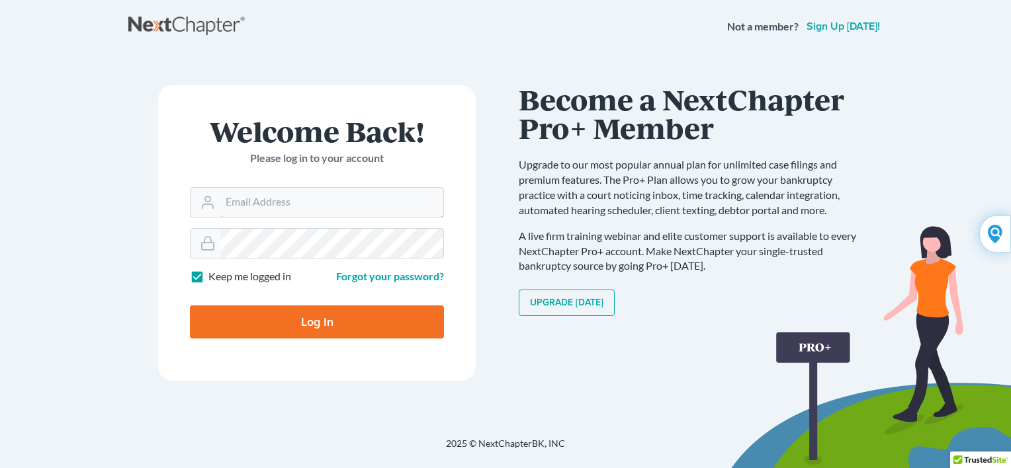
type input "Yehudaett1"
click at [319, 323] on input "Log In" at bounding box center [317, 322] width 254 height 33
type input "Thinking..."
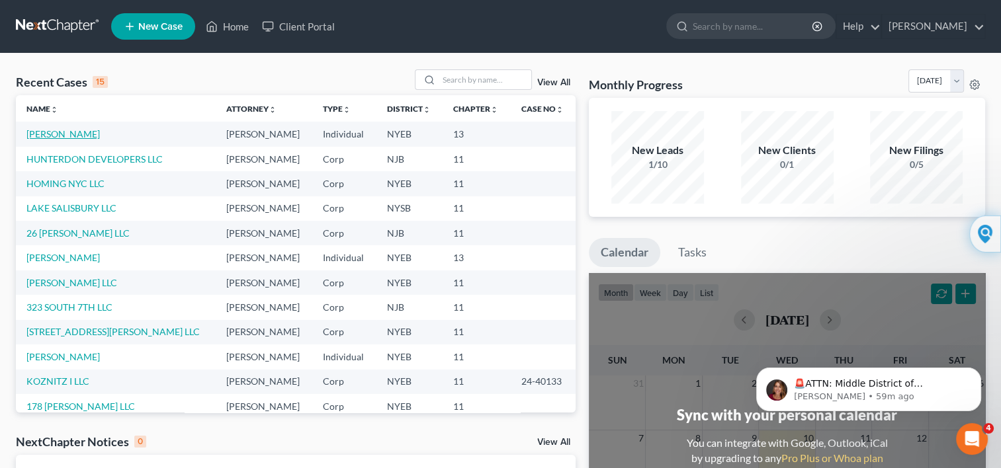
click at [71, 134] on link "[PERSON_NAME]" at bounding box center [62, 133] width 73 height 11
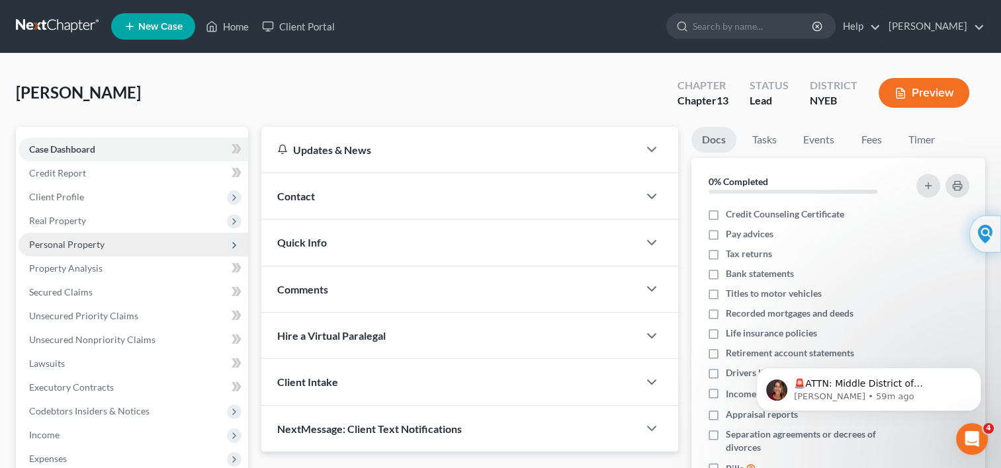
click at [94, 246] on span "Personal Property" at bounding box center [66, 244] width 75 height 11
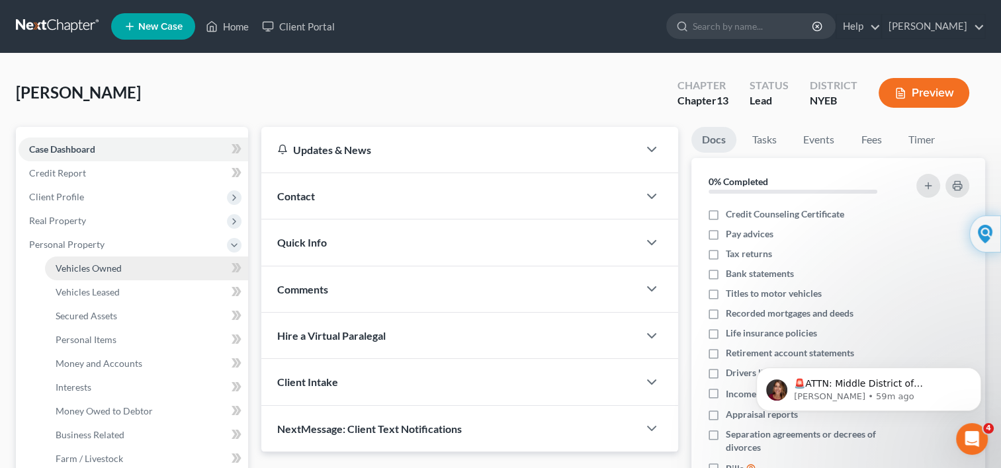
click at [94, 267] on span "Vehicles Owned" at bounding box center [89, 268] width 66 height 11
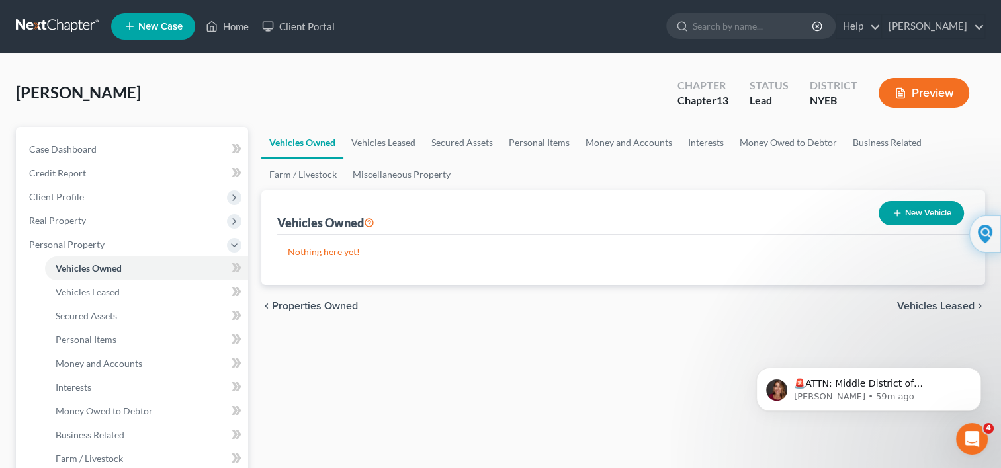
click at [923, 214] on button "New Vehicle" at bounding box center [921, 213] width 85 height 24
select select "0"
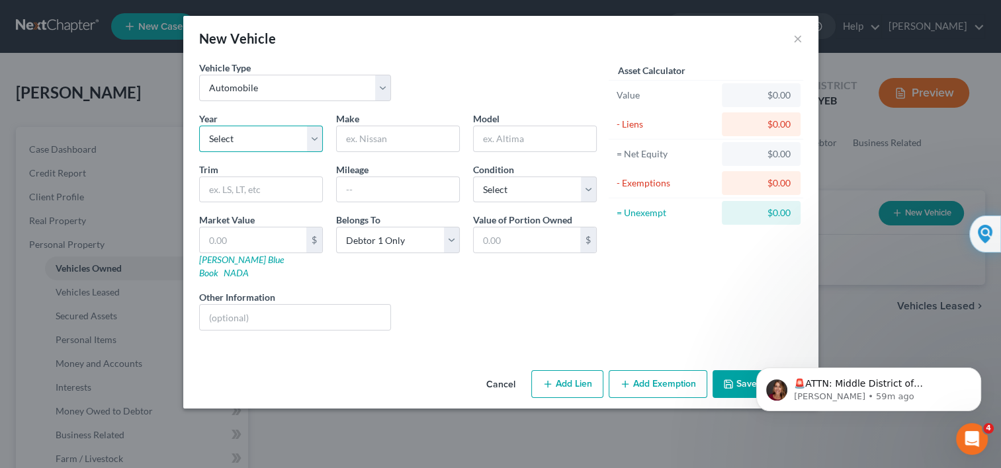
click at [313, 135] on select "Select 2026 2025 2024 2023 2022 2021 2020 2019 2018 2017 2016 2015 2014 2013 20…" at bounding box center [261, 139] width 124 height 26
select select "15"
click at [199, 126] on select "Select 2026 2025 2024 2023 2022 2021 2020 2019 2018 2017 2016 2015 2014 2013 20…" at bounding box center [261, 139] width 124 height 26
click at [351, 138] on input "text" at bounding box center [398, 138] width 122 height 25
type input "MERCEDES"
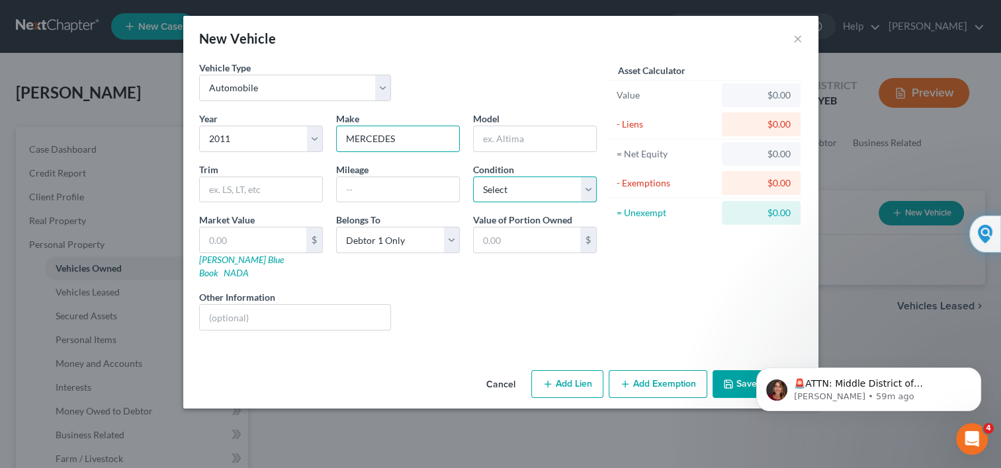
click at [586, 191] on select "Select Excellent Very Good Good Fair Poor" at bounding box center [535, 190] width 124 height 26
select select "2"
click at [473, 177] on select "Select Excellent Very Good Good Fair Poor" at bounding box center [535, 190] width 124 height 26
click at [281, 238] on input "text" at bounding box center [253, 240] width 107 height 25
type input "1"
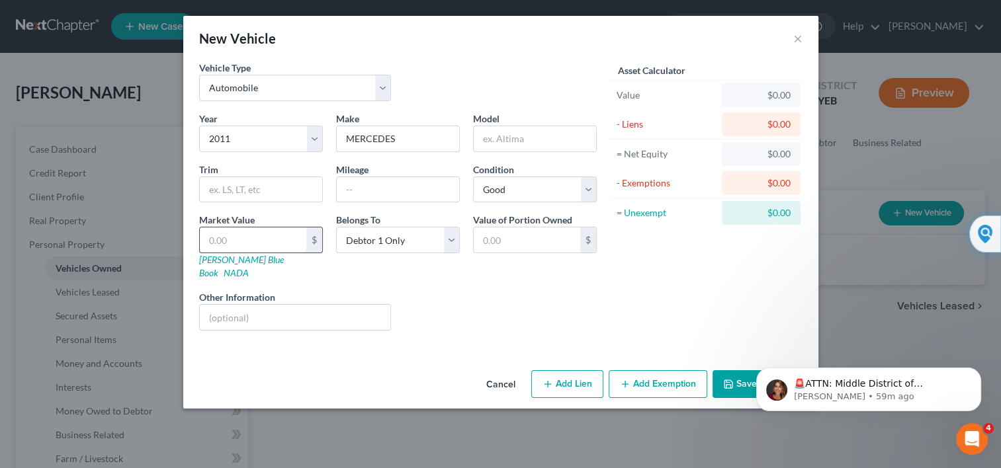
type input "1.00"
type input "15"
type input "15.00"
type input "150"
type input "150.00"
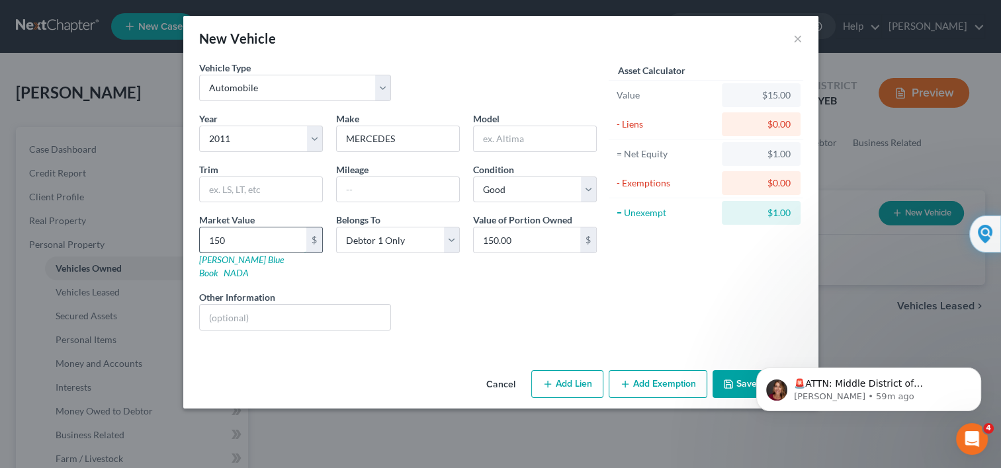
type input "1500"
type input "1,500.00"
type input "1,5000"
type input "15,000.00"
type input "15,000"
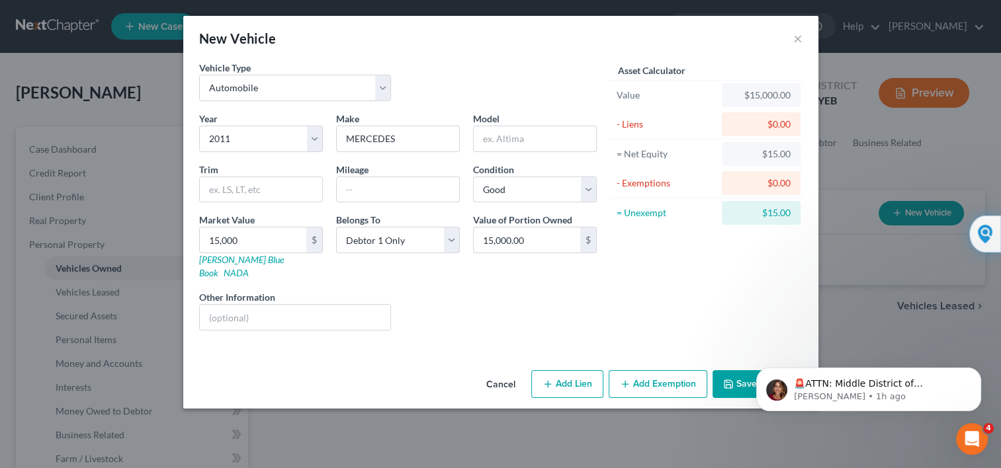
click at [736, 371] on button "Save & Close" at bounding box center [758, 385] width 90 height 28
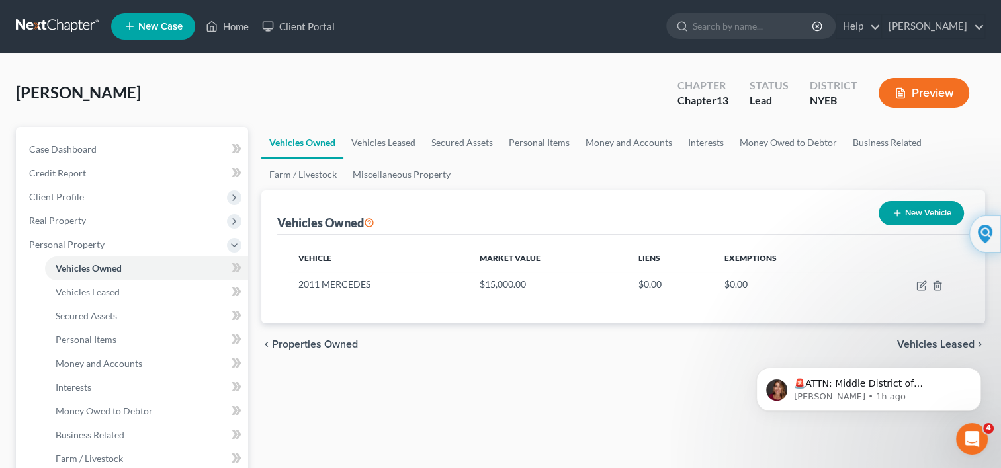
click at [912, 95] on button "Preview" at bounding box center [924, 93] width 91 height 30
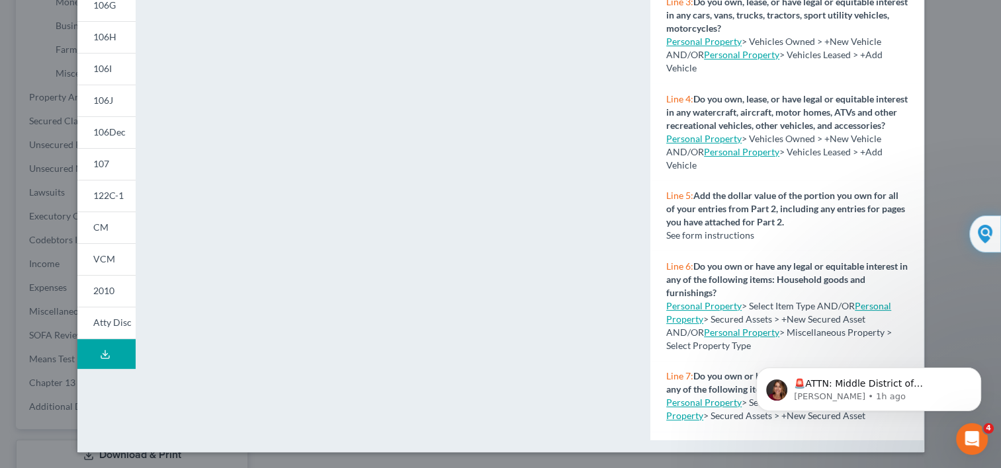
scroll to position [496, 0]
click at [19, 455] on div "Petition Preview Schedule A/B: Property × 101 106Sum 106A/B 106C 106D 106E/F 10…" at bounding box center [500, 234] width 1001 height 468
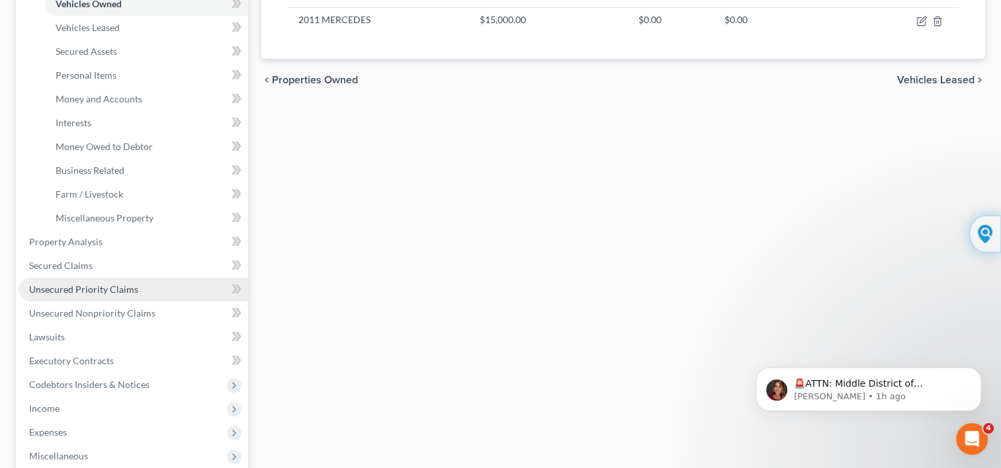
scroll to position [178, 0]
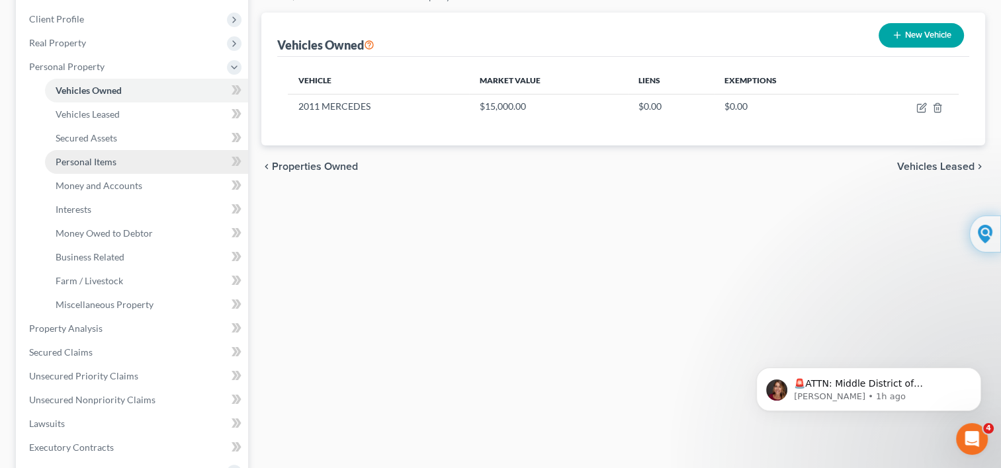
click at [104, 165] on span "Personal Items" at bounding box center [86, 161] width 61 height 11
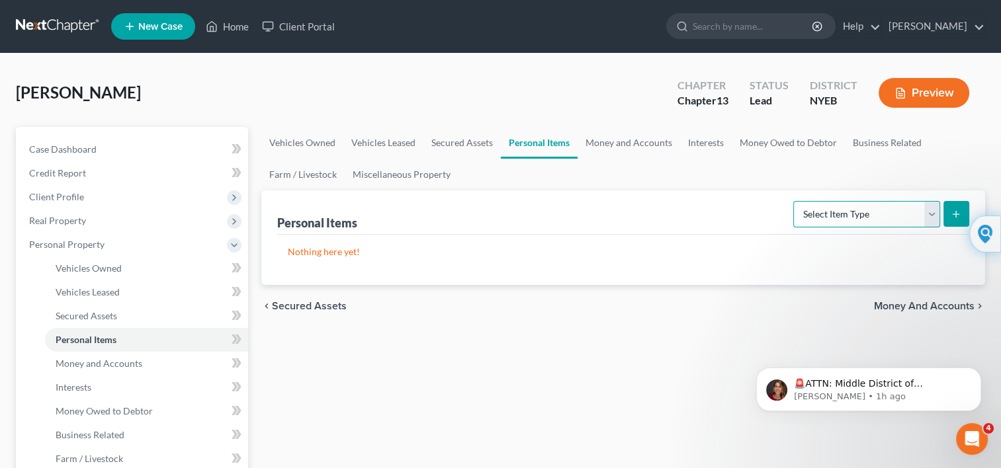
click at [929, 213] on select "Select Item Type Clothing Collectibles Of Value Electronics Firearms Household …" at bounding box center [866, 214] width 147 height 26
select select "household_goods"
click at [795, 201] on select "Select Item Type Clothing Collectibles Of Value Electronics Firearms Household …" at bounding box center [866, 214] width 147 height 26
click at [951, 215] on icon "submit" at bounding box center [956, 214] width 11 height 11
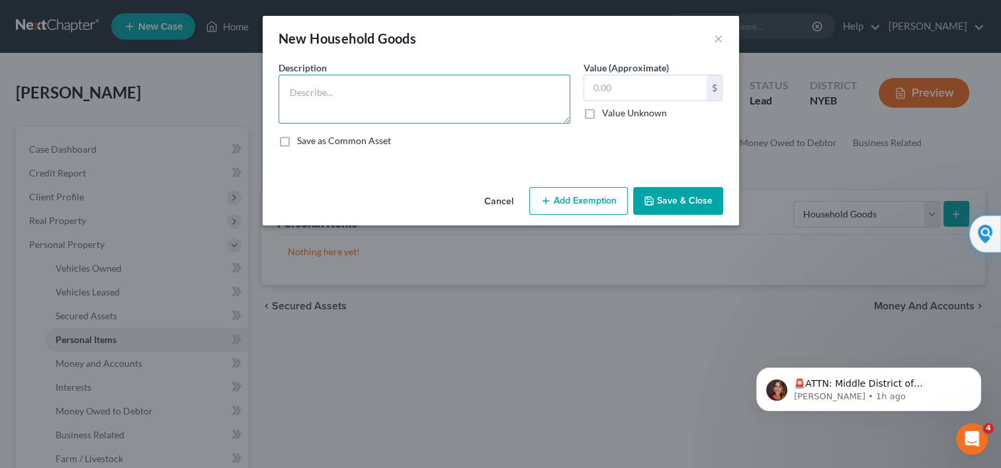
click at [484, 90] on textarea at bounding box center [425, 99] width 292 height 49
type textarea "Furniture, linens, appliances, beds, tables"
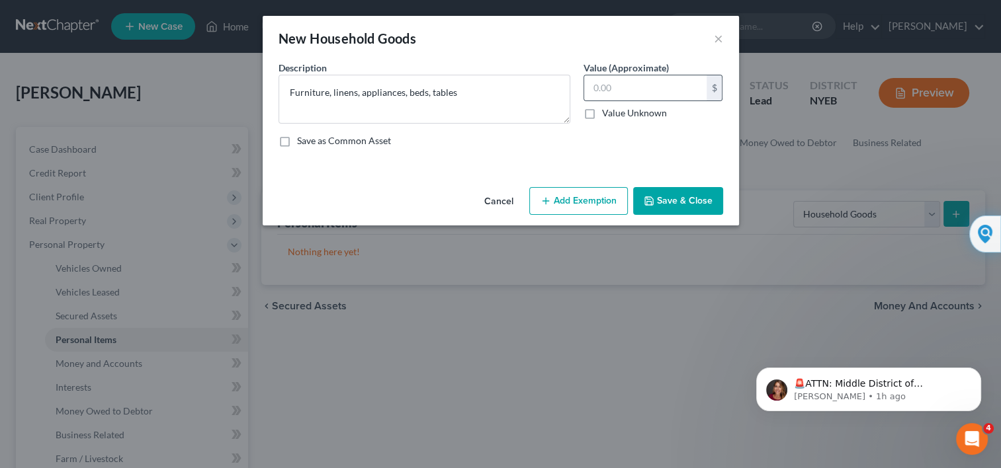
click at [676, 101] on div "$" at bounding box center [654, 88] width 140 height 26
click at [668, 97] on input "text" at bounding box center [645, 87] width 122 height 25
type input "50,000"
click at [681, 198] on button "Save & Close" at bounding box center [678, 201] width 90 height 28
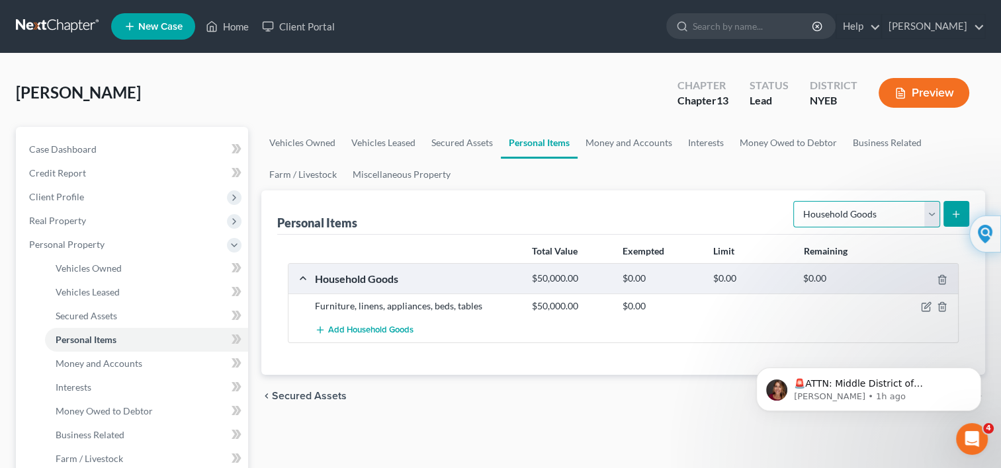
click at [927, 215] on select "Select Item Type Clothing Collectibles Of Value Electronics Firearms Household …" at bounding box center [866, 214] width 147 height 26
select select "electronics"
click at [795, 201] on select "Select Item Type Clothing Collectibles Of Value Electronics Firearms Household …" at bounding box center [866, 214] width 147 height 26
click at [947, 215] on button "submit" at bounding box center [956, 214] width 26 height 26
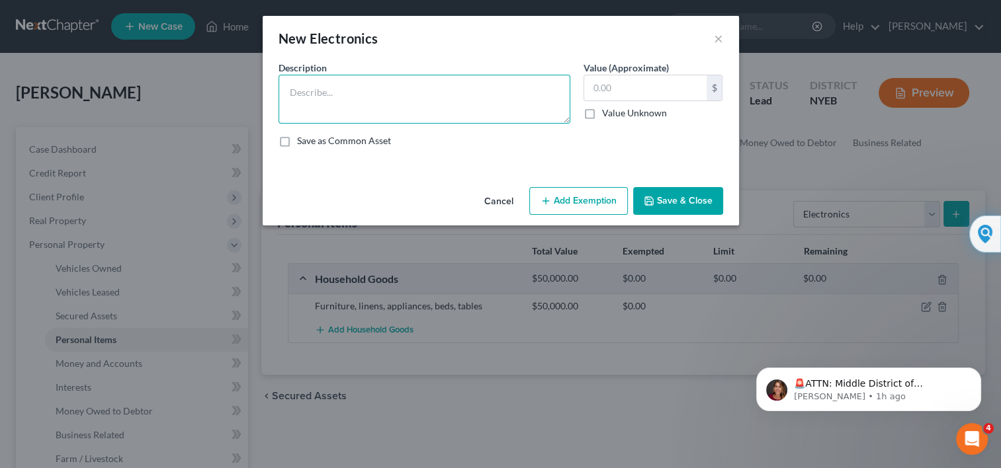
click at [472, 114] on textarea at bounding box center [425, 99] width 292 height 49
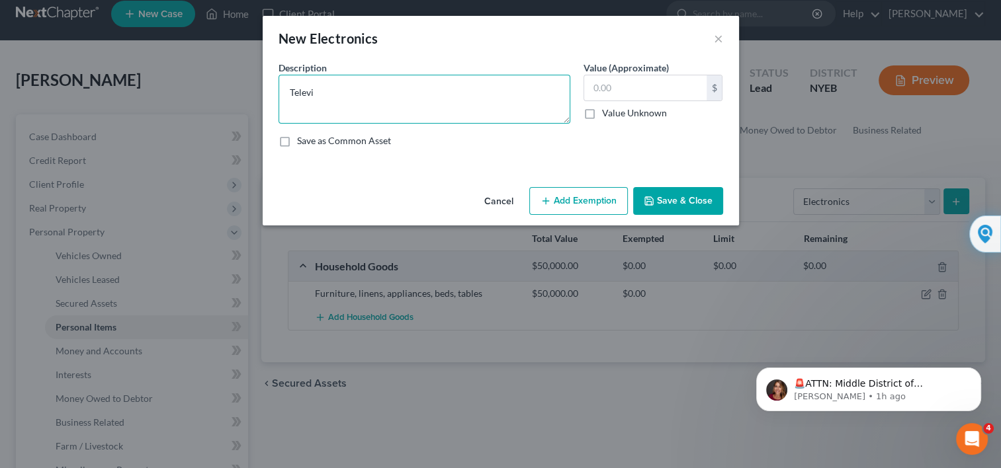
scroll to position [7, 0]
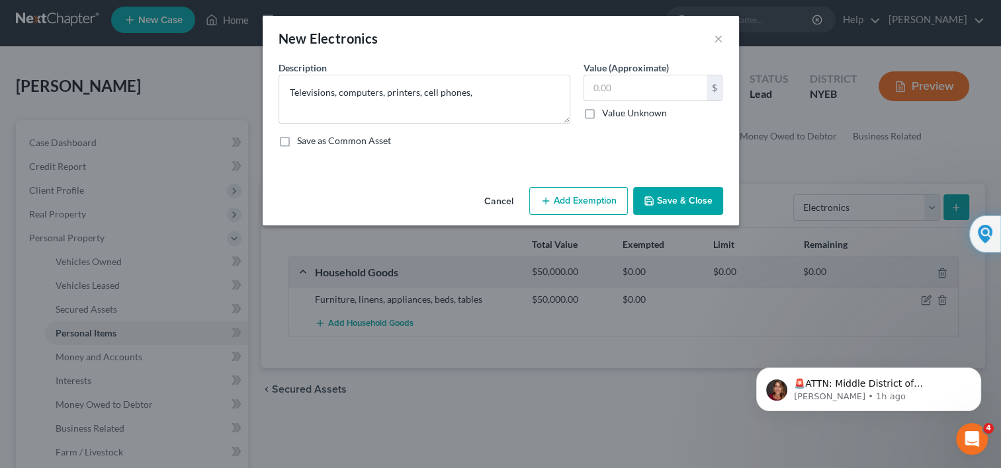
click at [468, 65] on div "Description * Televisions, computers, printers, cell phones," at bounding box center [424, 92] width 305 height 63
click at [474, 91] on textarea "Televisions, computers, printers, cell phones," at bounding box center [425, 99] width 292 height 49
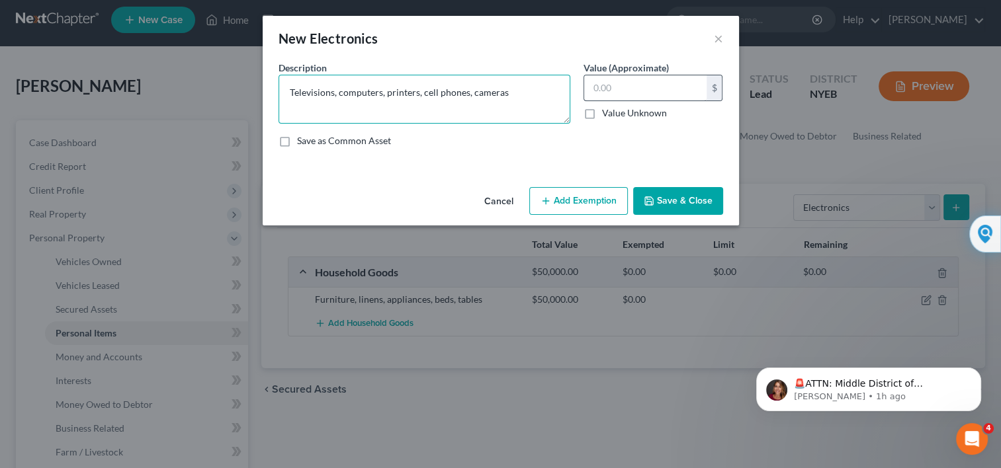
type textarea "Televisions, computers, printers, cell phones, cameras"
click at [617, 86] on input "text" at bounding box center [645, 87] width 122 height 25
type input "20,000"
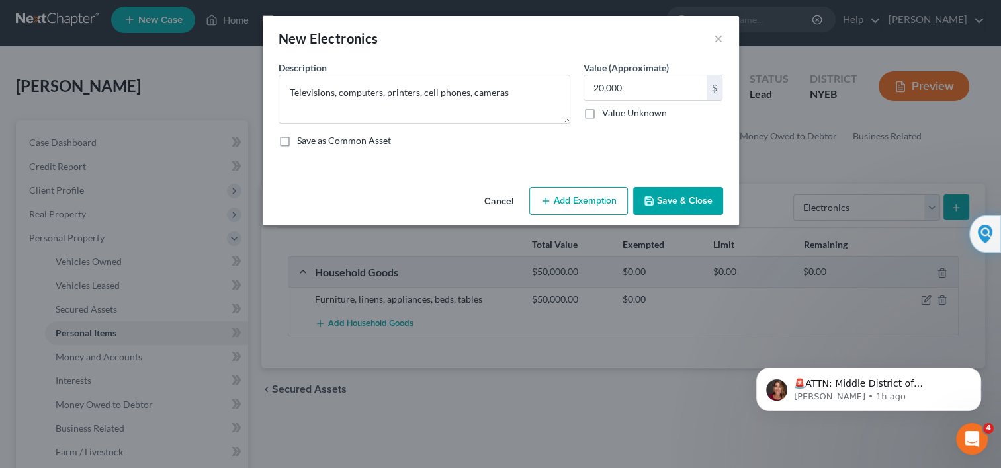
click at [654, 196] on icon "button" at bounding box center [649, 201] width 11 height 11
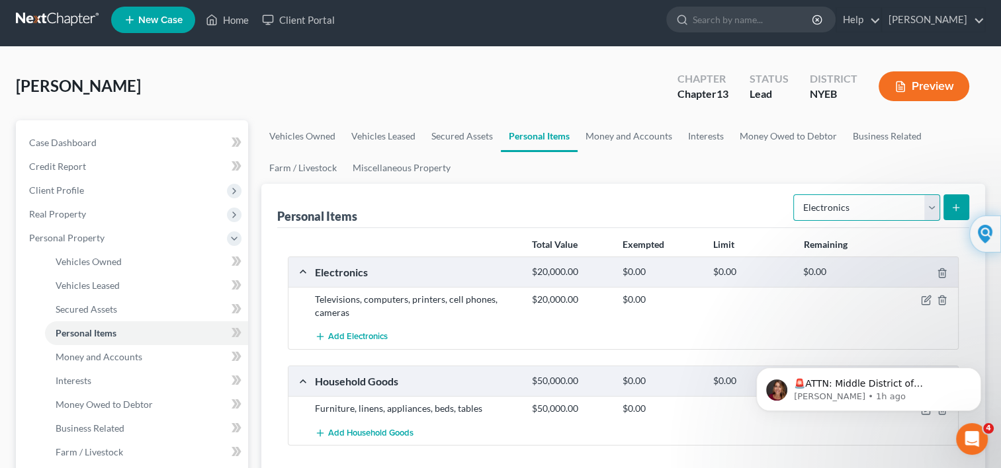
click at [926, 208] on select "Select Item Type Clothing Collectibles Of Value Electronics Firearms Household …" at bounding box center [866, 208] width 147 height 26
select select "collectibles_of_value"
click at [795, 195] on select "Select Item Type Clothing Collectibles Of Value Electronics Firearms Household …" at bounding box center [866, 208] width 147 height 26
click at [955, 210] on icon "submit" at bounding box center [956, 207] width 11 height 11
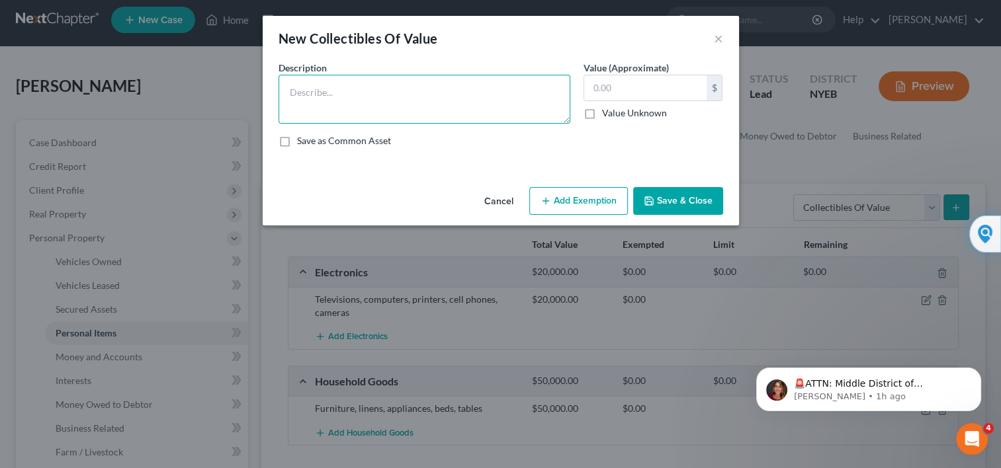
click at [473, 111] on textarea at bounding box center [425, 99] width 292 height 49
type textarea "Antiques"
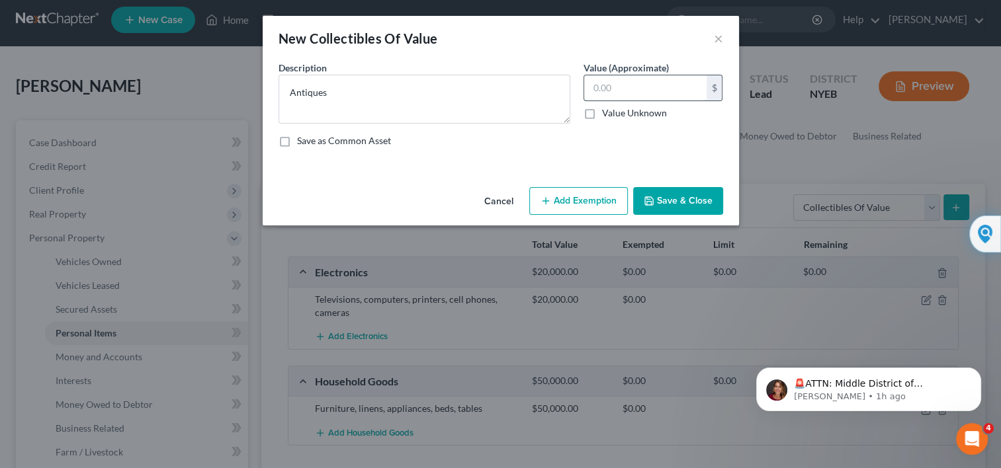
click at [633, 85] on input "text" at bounding box center [645, 87] width 122 height 25
type input "10,000"
click at [660, 198] on button "Save & Close" at bounding box center [678, 201] width 90 height 28
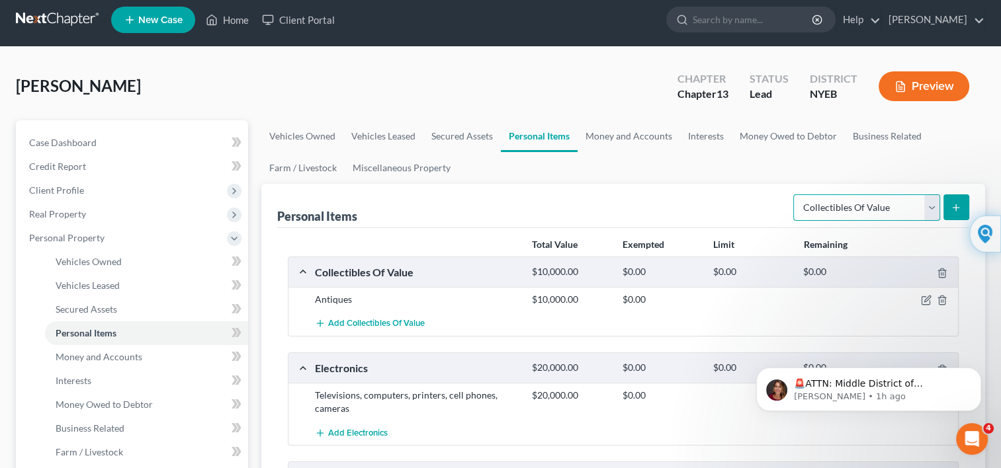
click at [931, 208] on select "Select Item Type Clothing Collectibles Of Value Electronics Firearms Household …" at bounding box center [866, 208] width 147 height 26
select select "clothing"
click at [795, 195] on select "Select Item Type Clothing Collectibles Of Value Electronics Firearms Household …" at bounding box center [866, 208] width 147 height 26
click at [950, 210] on button "submit" at bounding box center [956, 208] width 26 height 26
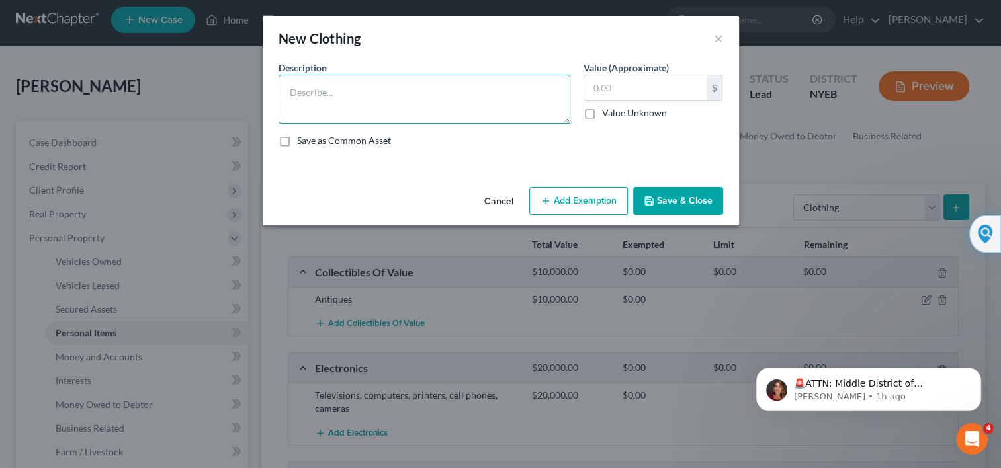
click at [527, 99] on textarea at bounding box center [425, 99] width 292 height 49
type textarea "Clothing"
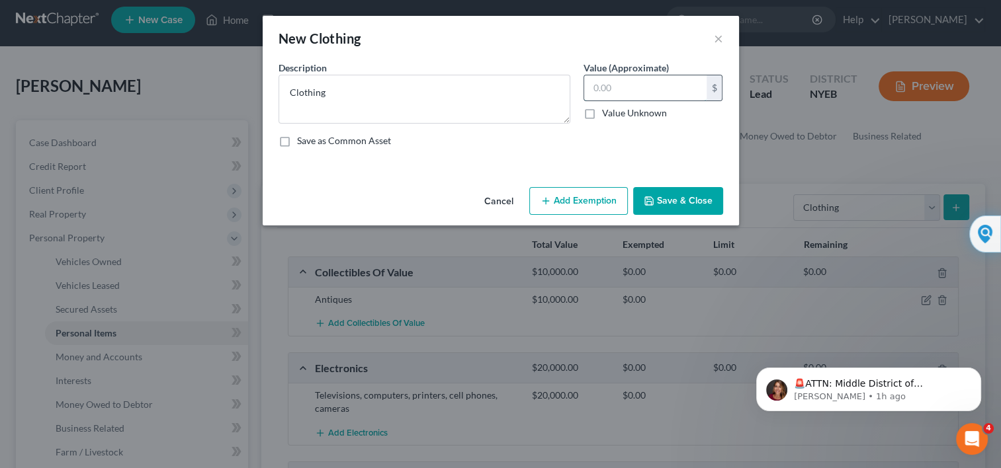
click at [598, 93] on input "text" at bounding box center [645, 87] width 122 height 25
type input "5,000"
click at [660, 197] on button "Save & Close" at bounding box center [678, 201] width 90 height 28
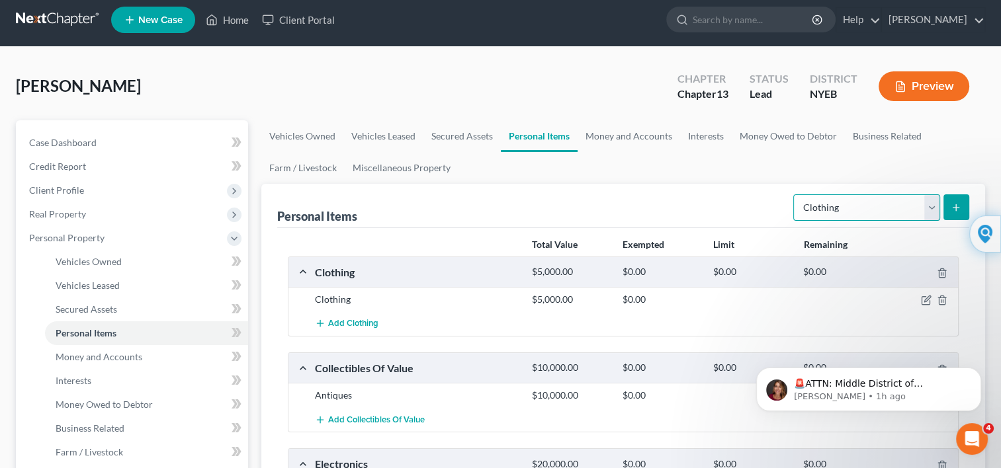
click at [928, 204] on select "Select Item Type Clothing Collectibles Of Value Electronics Firearms Household …" at bounding box center [866, 208] width 147 height 26
select select "jewelry"
click at [795, 195] on select "Select Item Type Clothing Collectibles Of Value Electronics Firearms Household …" at bounding box center [866, 208] width 147 height 26
click at [958, 216] on button "submit" at bounding box center [956, 208] width 26 height 26
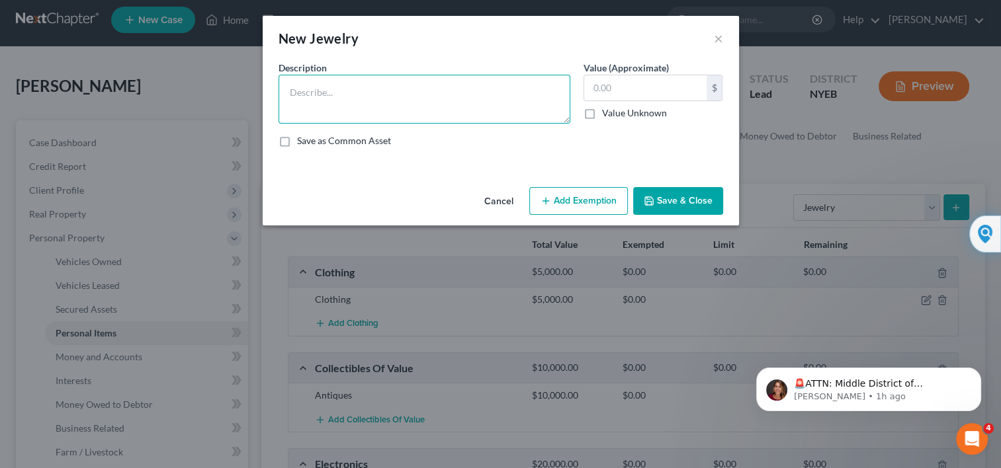
click at [466, 110] on textarea at bounding box center [425, 99] width 292 height 49
type textarea "Everyday jewelry, watches"
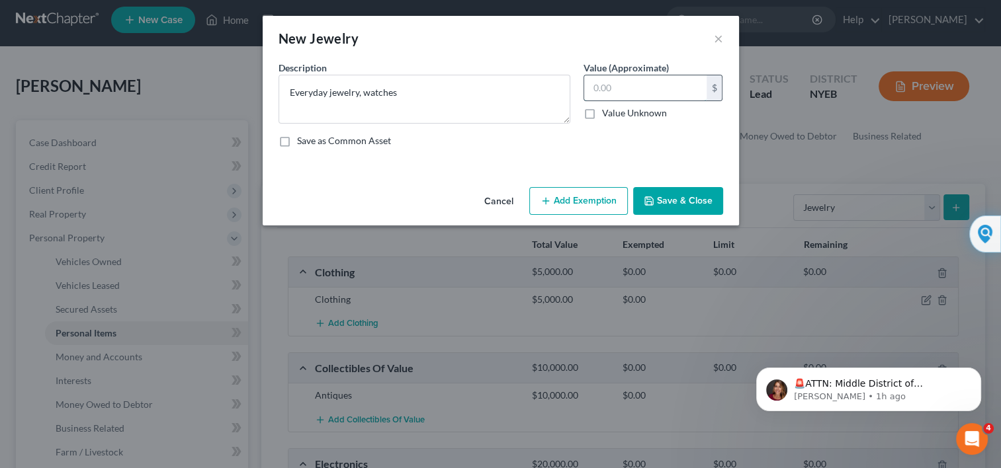
click at [595, 91] on input "text" at bounding box center [645, 87] width 122 height 25
type input "15,000"
click at [652, 195] on button "Save & Close" at bounding box center [678, 201] width 90 height 28
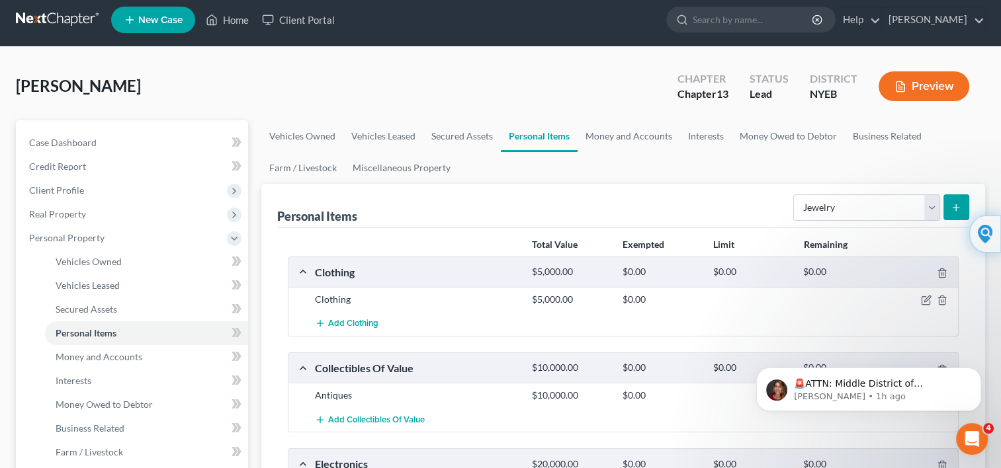
click at [903, 87] on icon "button" at bounding box center [901, 87] width 8 height 10
